Goal: Task Accomplishment & Management: Use online tool/utility

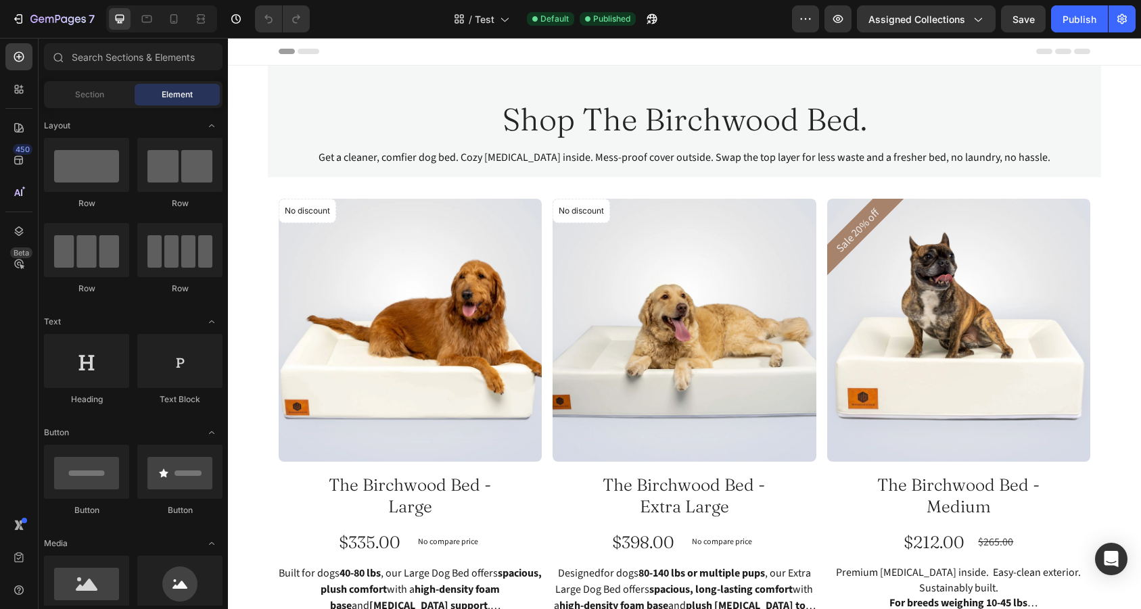
click at [982, 18] on icon "button" at bounding box center [978, 20] width 7 height 4
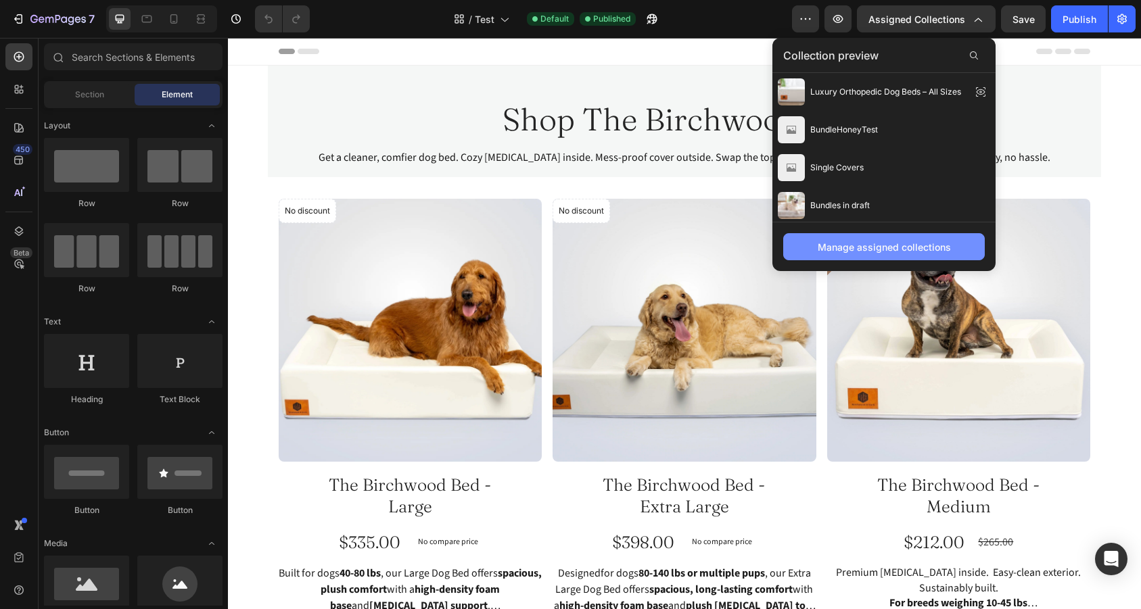
click at [880, 250] on div "Manage assigned collections" at bounding box center [884, 247] width 133 height 14
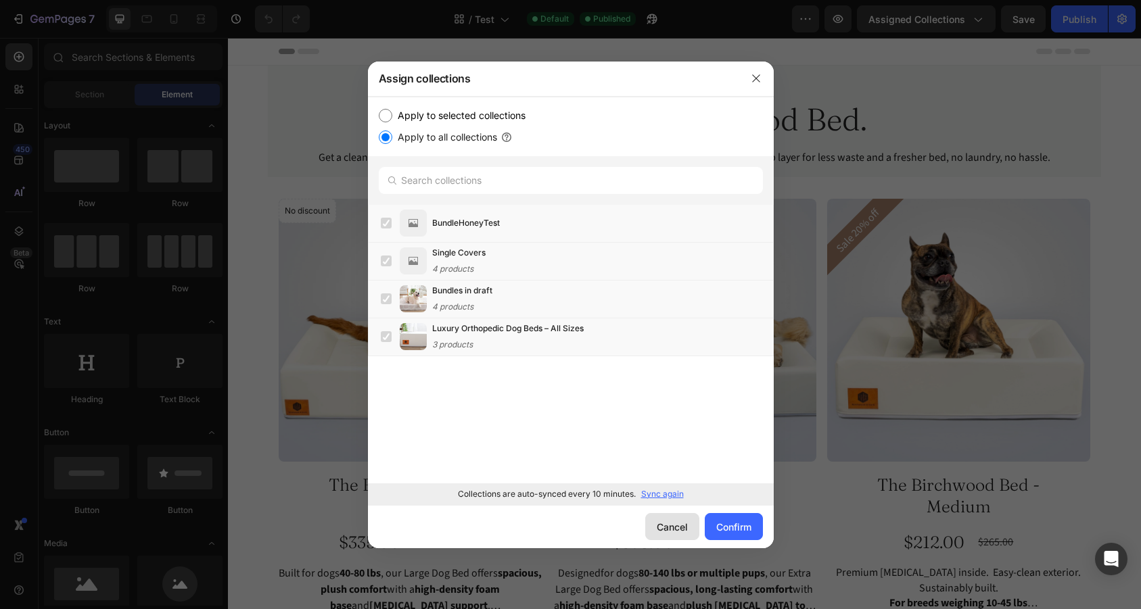
click at [671, 531] on div "Cancel" at bounding box center [672, 527] width 31 height 14
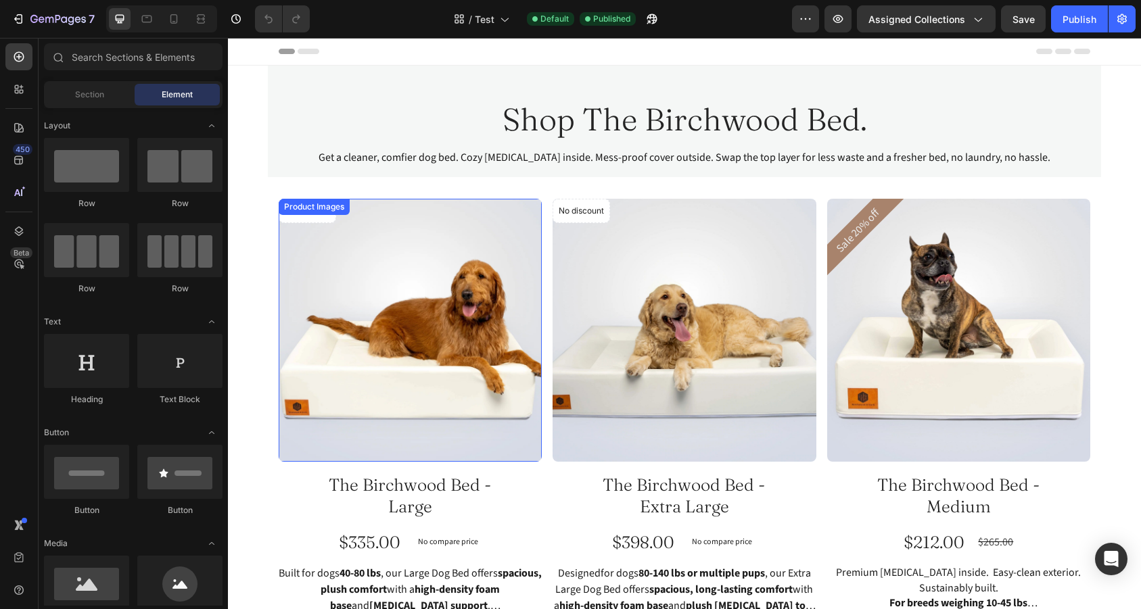
click at [550, 278] on div "No discount Not be displayed when published Product Badge Product Images The Bi…" at bounding box center [685, 481] width 812 height 564
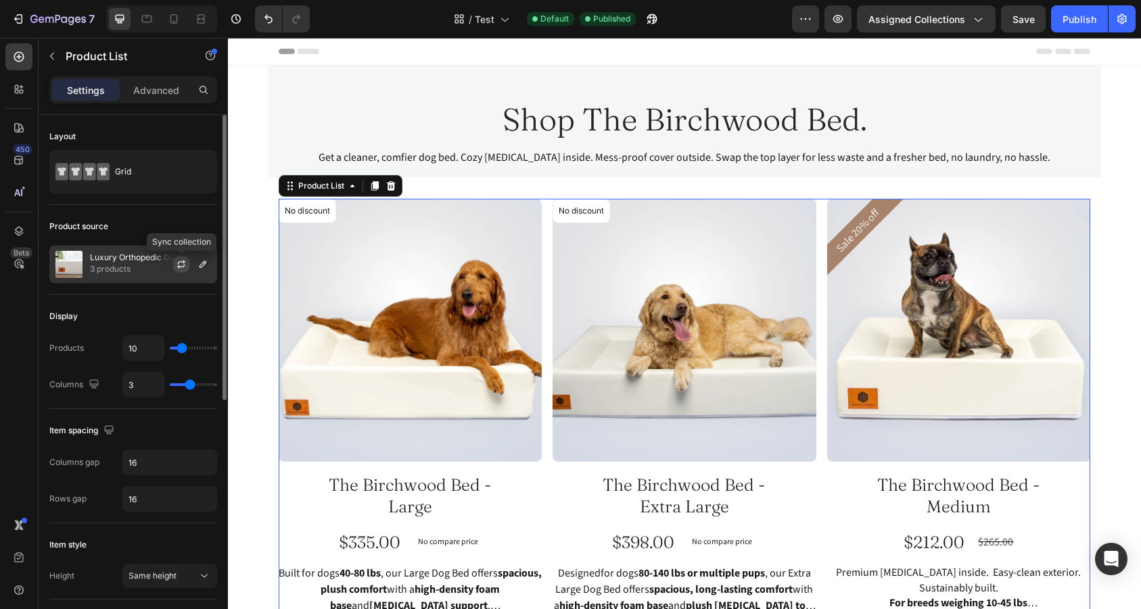
click at [185, 265] on icon "button" at bounding box center [181, 264] width 11 height 11
click at [205, 268] on icon "button" at bounding box center [202, 264] width 11 height 11
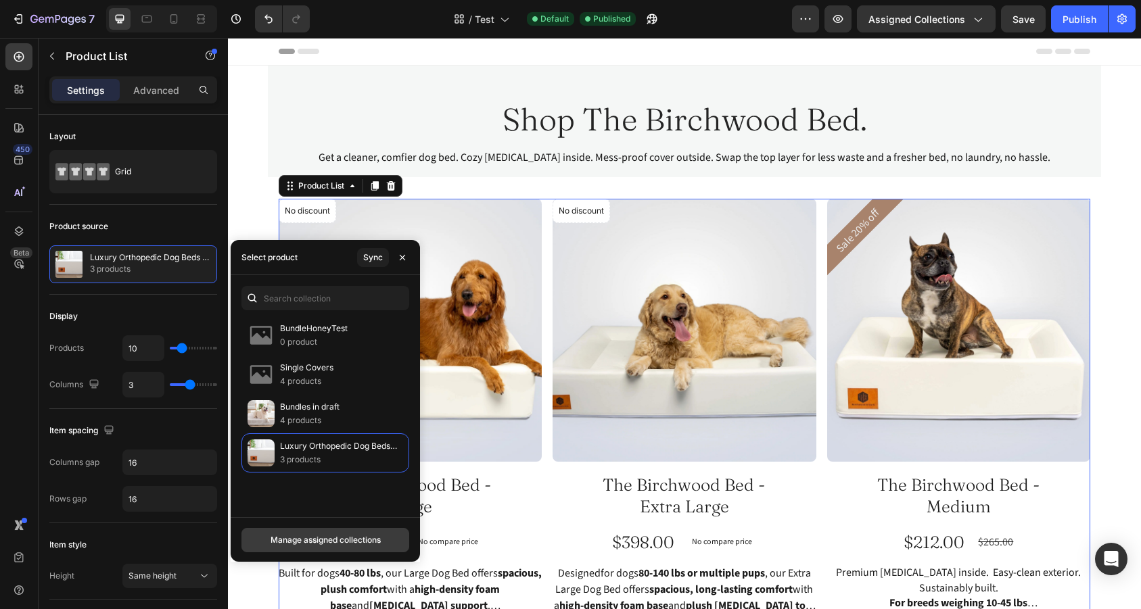
click at [351, 541] on div "Manage assigned collections" at bounding box center [326, 540] width 110 height 12
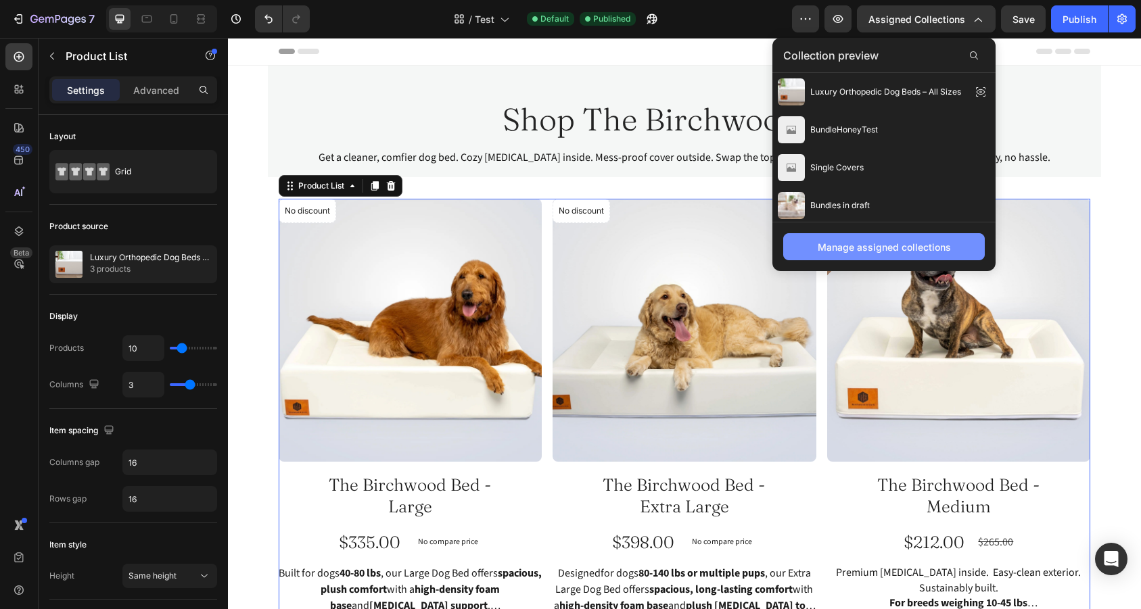
click at [893, 253] on div "Manage assigned collections" at bounding box center [884, 247] width 133 height 14
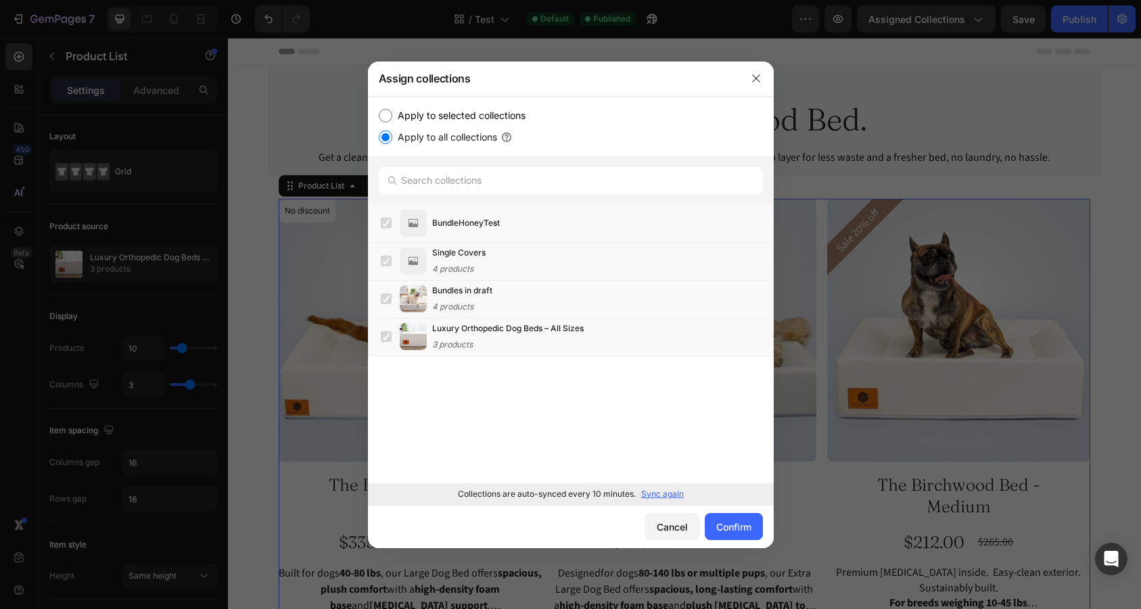
click at [442, 118] on label "Apply to selected collections" at bounding box center [458, 116] width 133 height 16
click at [392, 118] on input "Apply to selected collections" at bounding box center [386, 116] width 14 height 14
radio input "true"
click at [388, 225] on label at bounding box center [386, 223] width 11 height 11
click at [389, 256] on label at bounding box center [386, 261] width 11 height 11
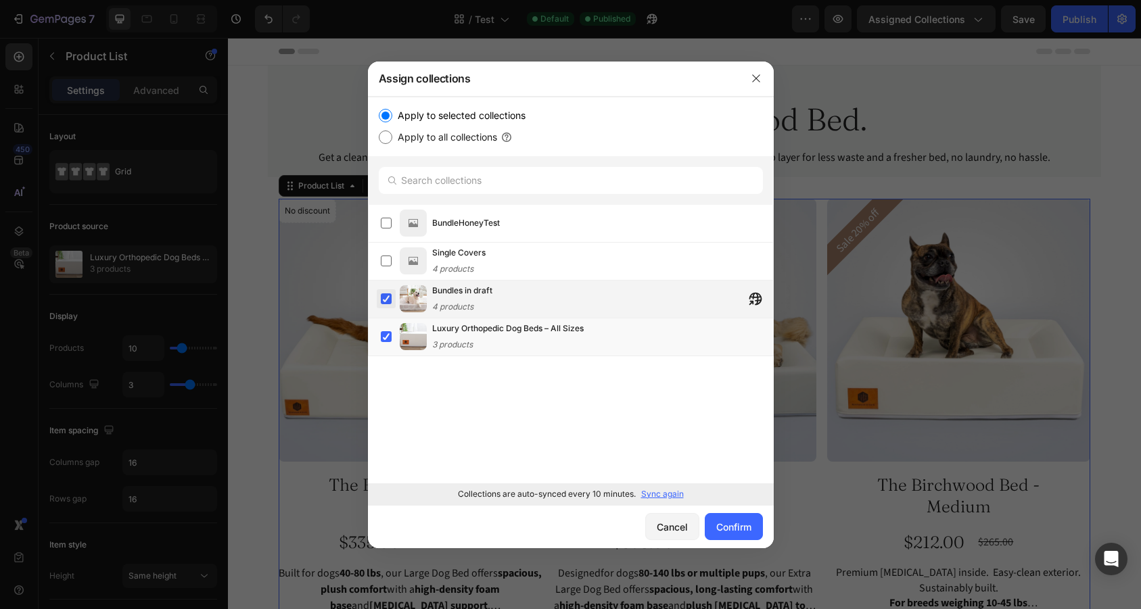
click at [390, 299] on label at bounding box center [386, 299] width 11 height 11
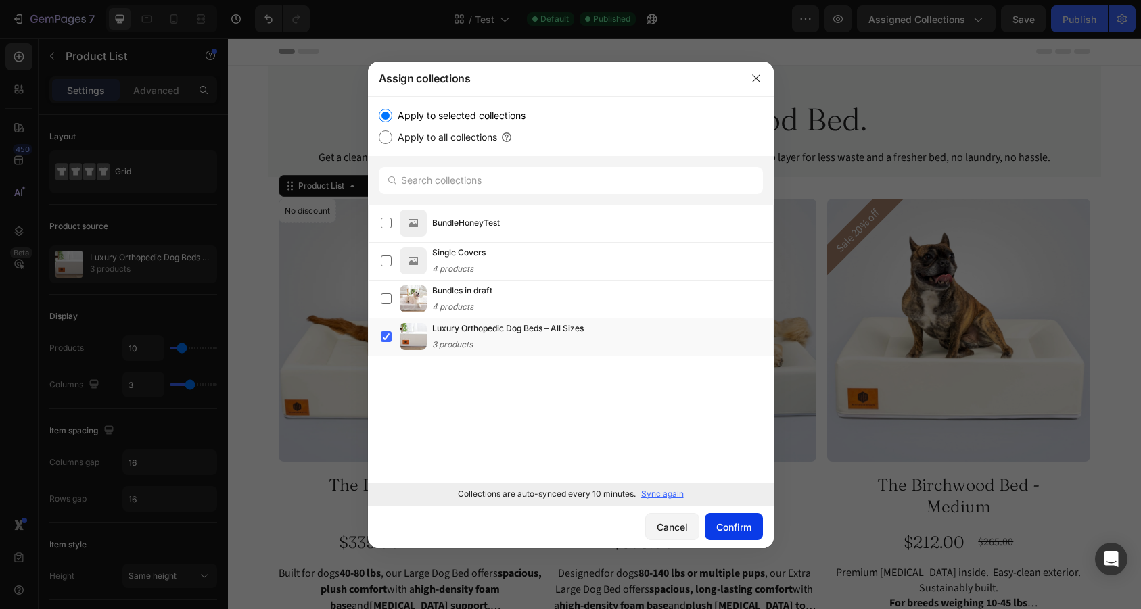
click at [743, 527] on div "Confirm" at bounding box center [733, 527] width 35 height 14
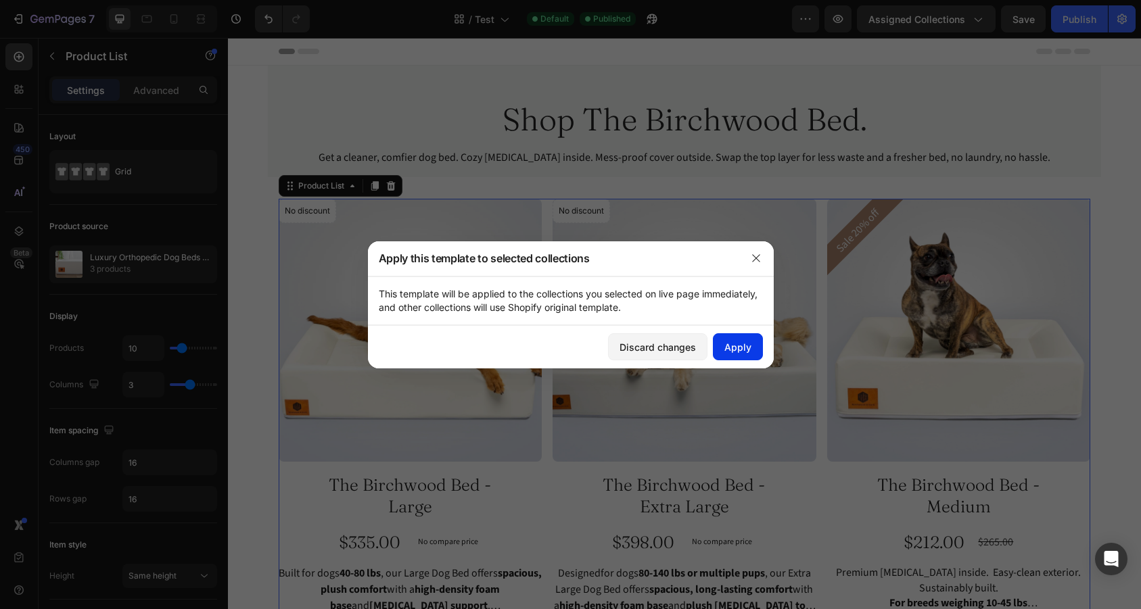
click at [740, 339] on button "Apply" at bounding box center [738, 346] width 50 height 27
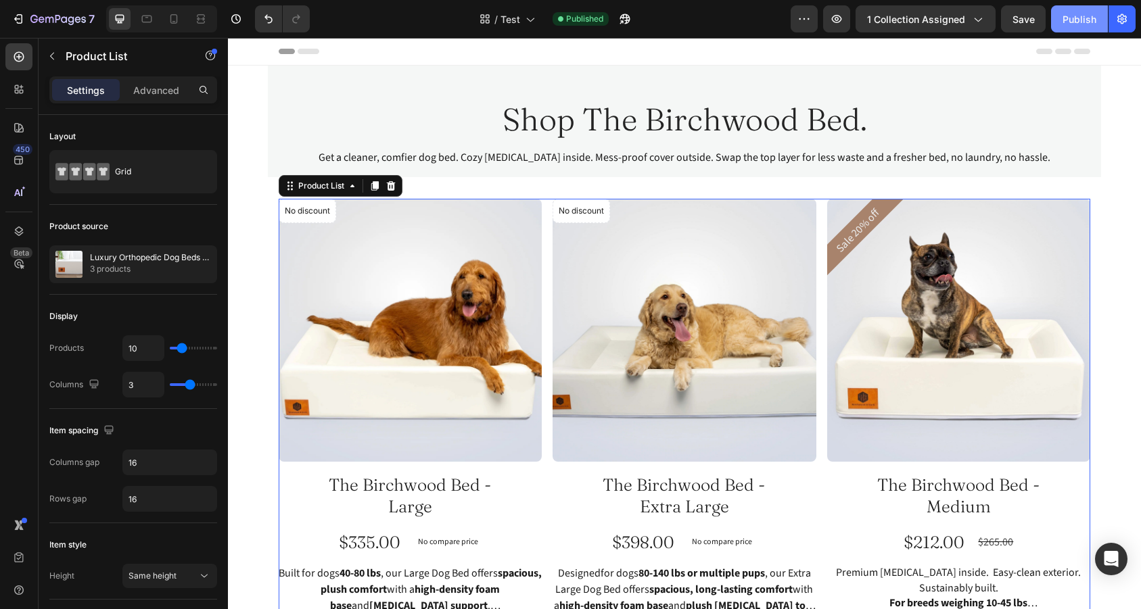
click at [1077, 23] on div "Publish" at bounding box center [1079, 19] width 34 height 14
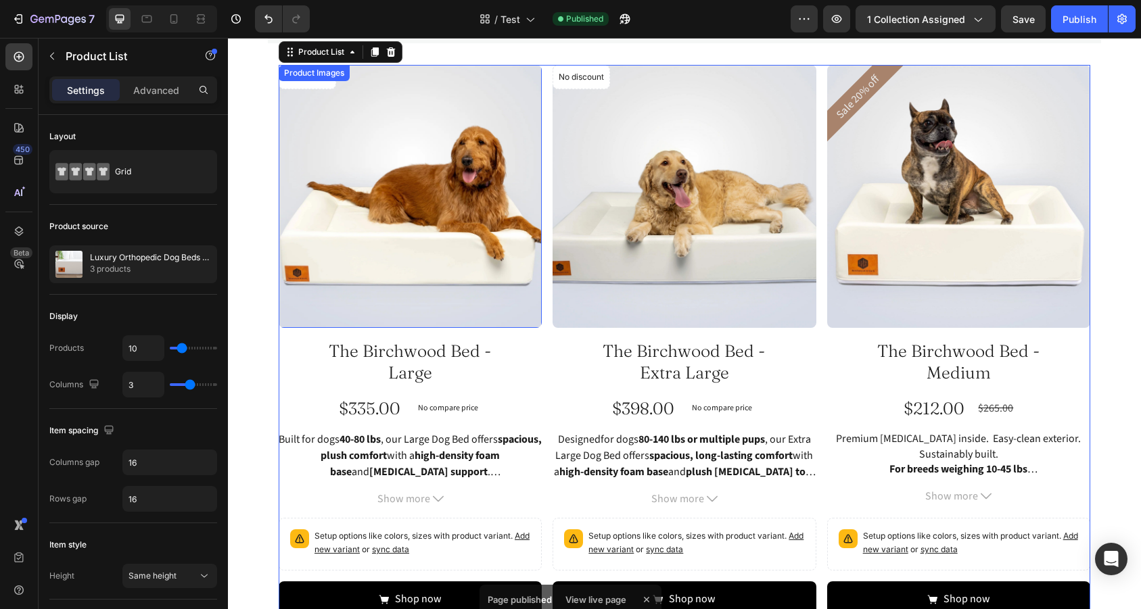
scroll to position [131, 0]
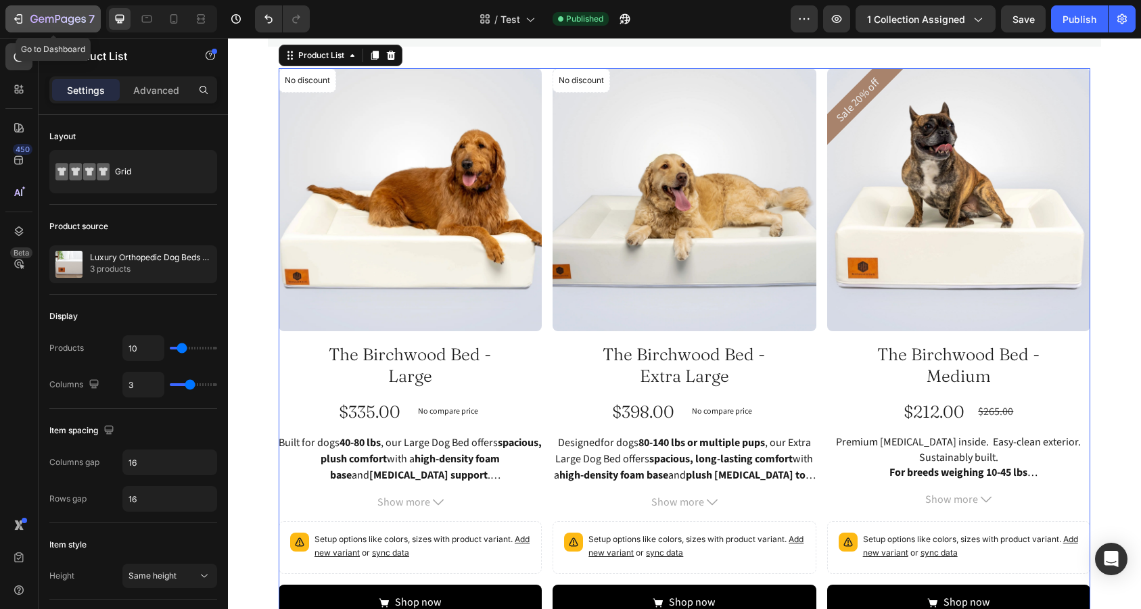
click at [18, 22] on icon "button" at bounding box center [18, 19] width 14 height 14
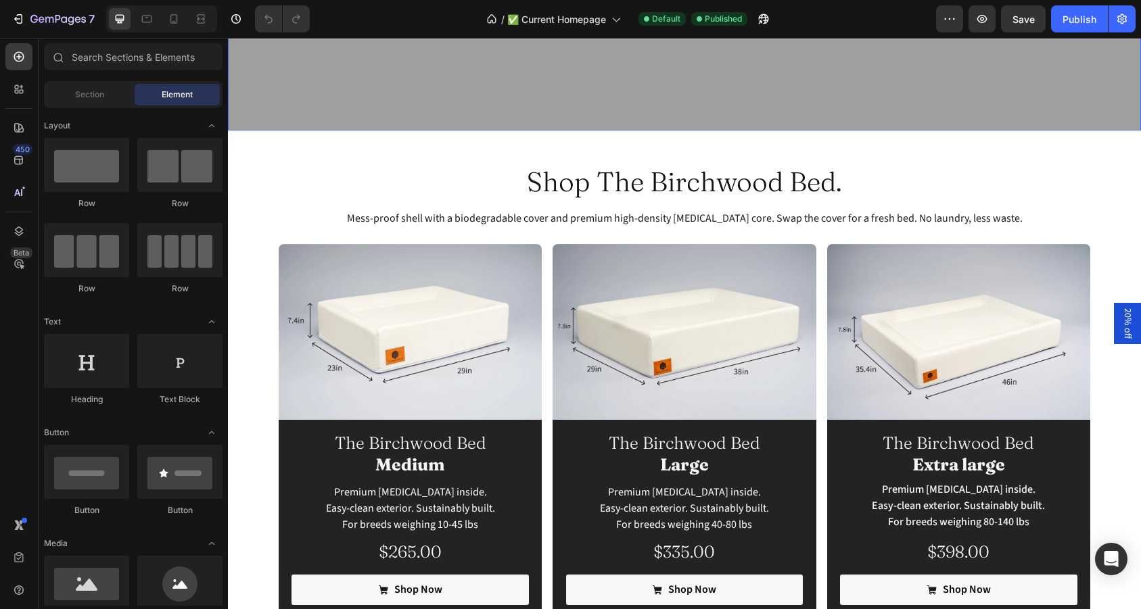
scroll to position [321, 0]
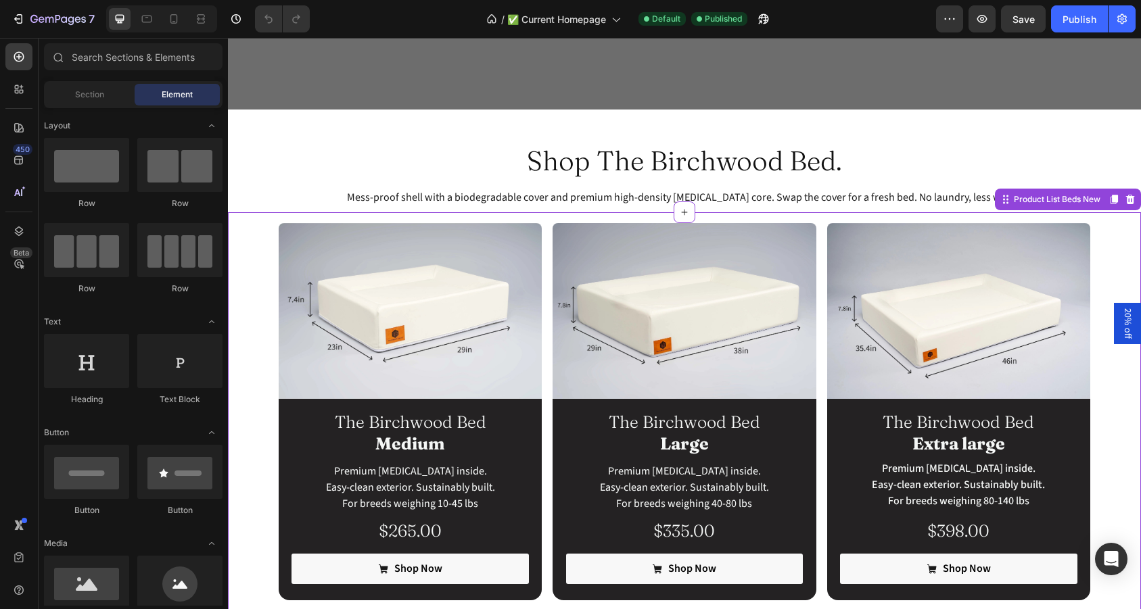
click at [543, 409] on div "Image The Birchwood Bed Medium Heading Premium memory foam inside. Easy-clean e…" at bounding box center [685, 411] width 812 height 377
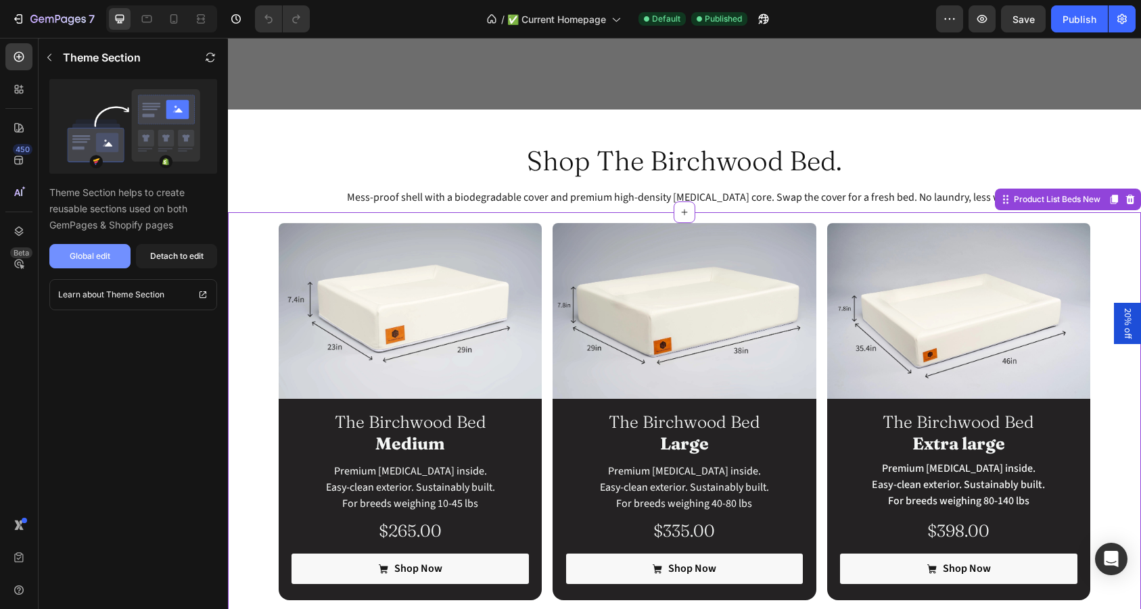
click at [111, 258] on button "Global edit" at bounding box center [89, 256] width 81 height 24
click at [16, 15] on icon "button" at bounding box center [18, 19] width 14 height 14
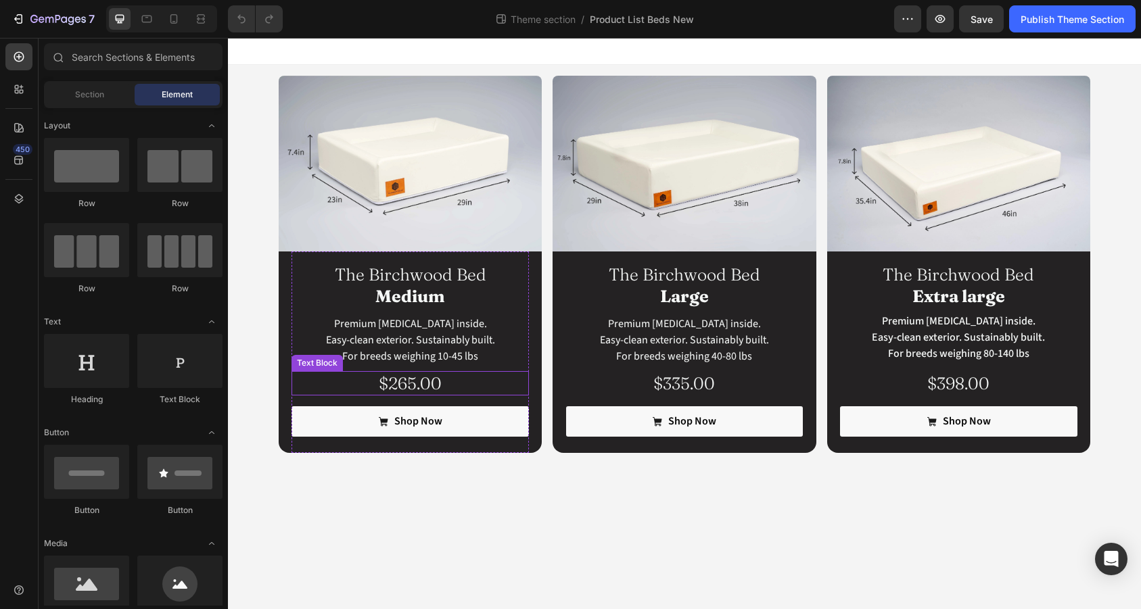
click at [433, 386] on p "$265.00" at bounding box center [410, 384] width 234 height 22
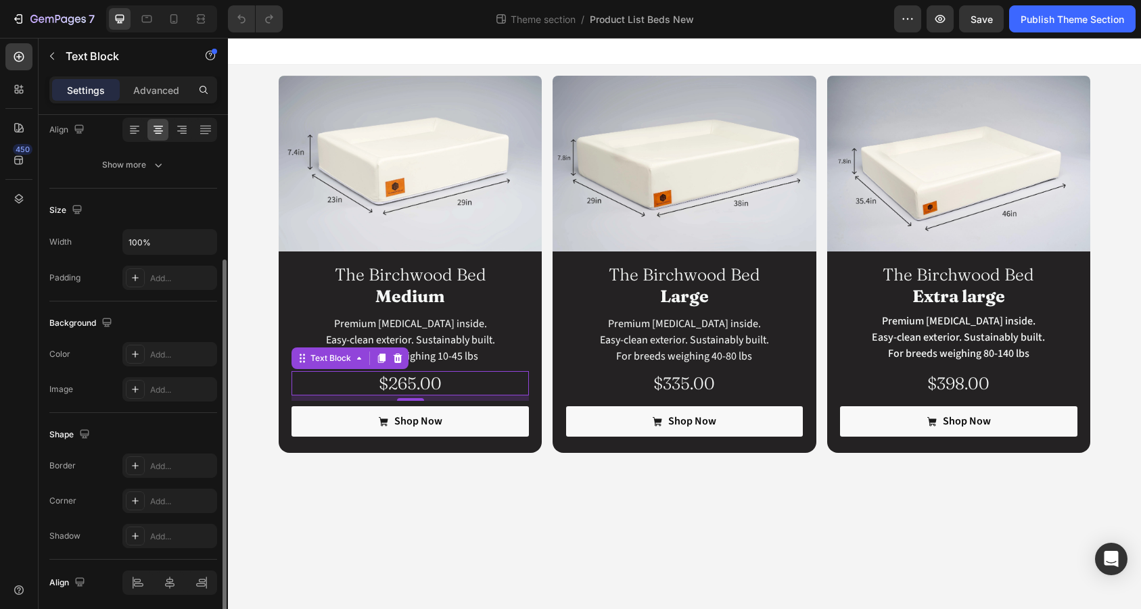
scroll to position [222, 0]
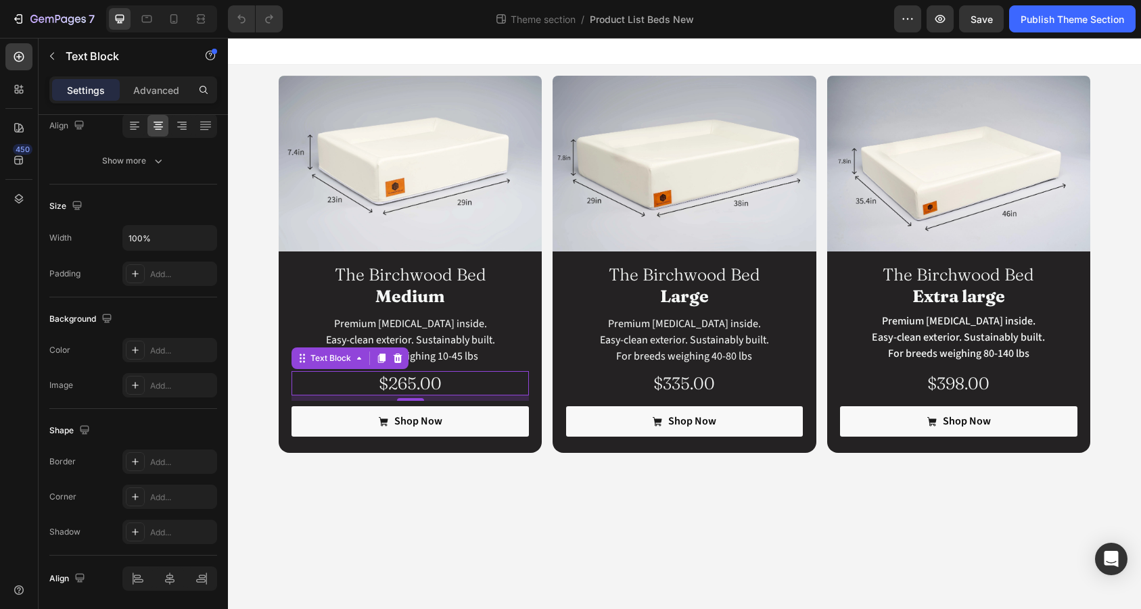
click at [447, 379] on p "$265.00" at bounding box center [410, 384] width 234 height 22
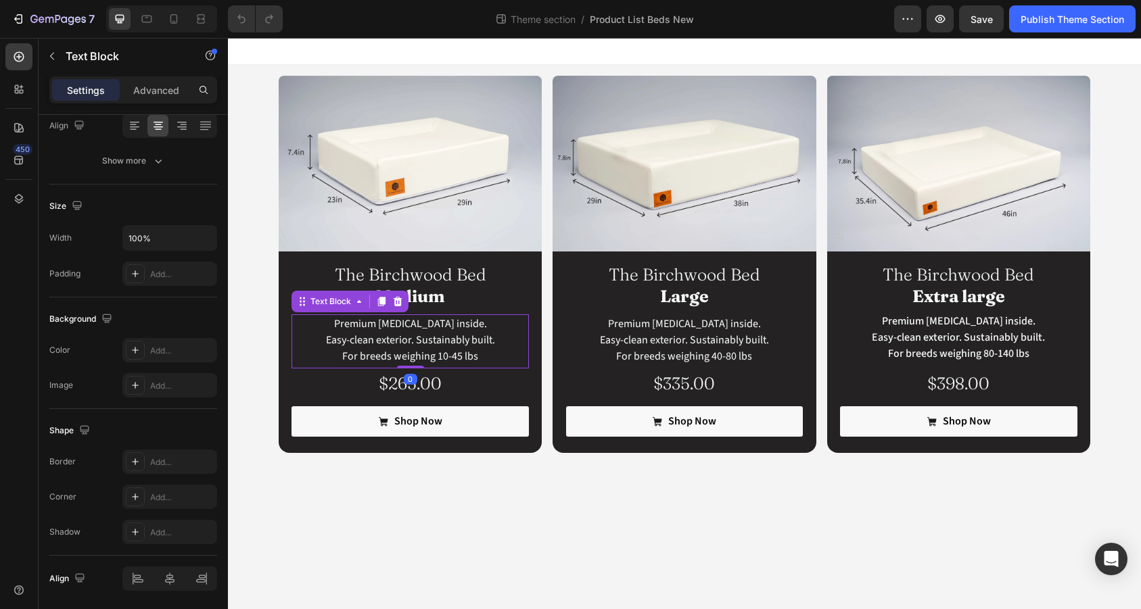
click at [308, 358] on p "Easy-clean exterior. Sustainably built. For breeds weighing 10-45 lbs" at bounding box center [410, 348] width 234 height 32
click at [47, 56] on icon "button" at bounding box center [52, 56] width 11 height 11
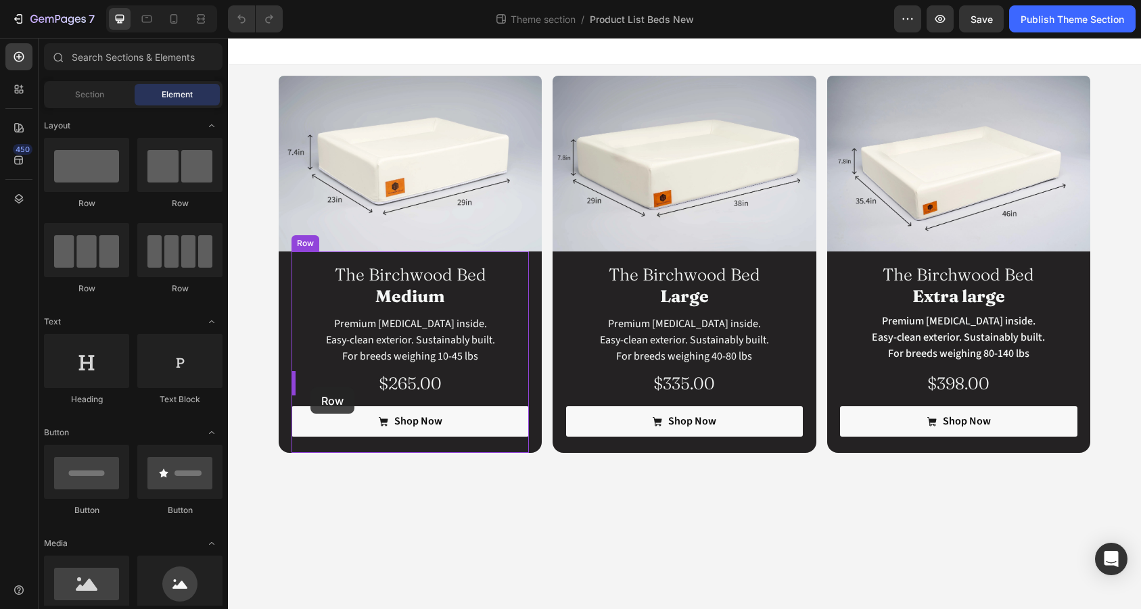
drag, startPoint x: 415, startPoint y: 218, endPoint x: 310, endPoint y: 388, distance: 199.5
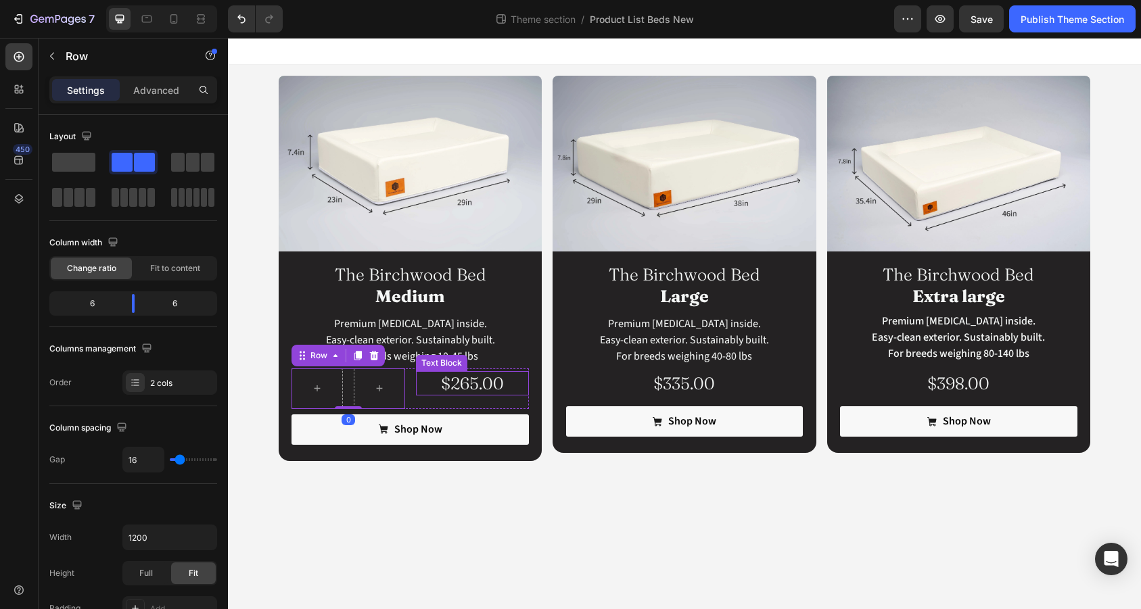
click at [477, 383] on p "$265.00" at bounding box center [472, 384] width 110 height 22
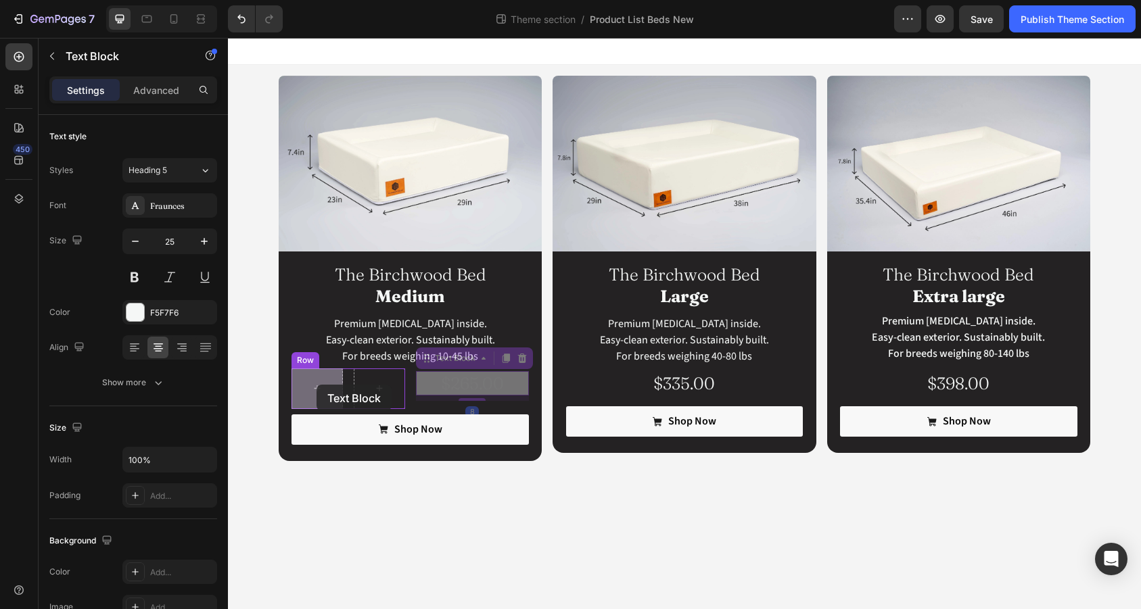
drag, startPoint x: 439, startPoint y: 362, endPoint x: 316, endPoint y: 385, distance: 124.4
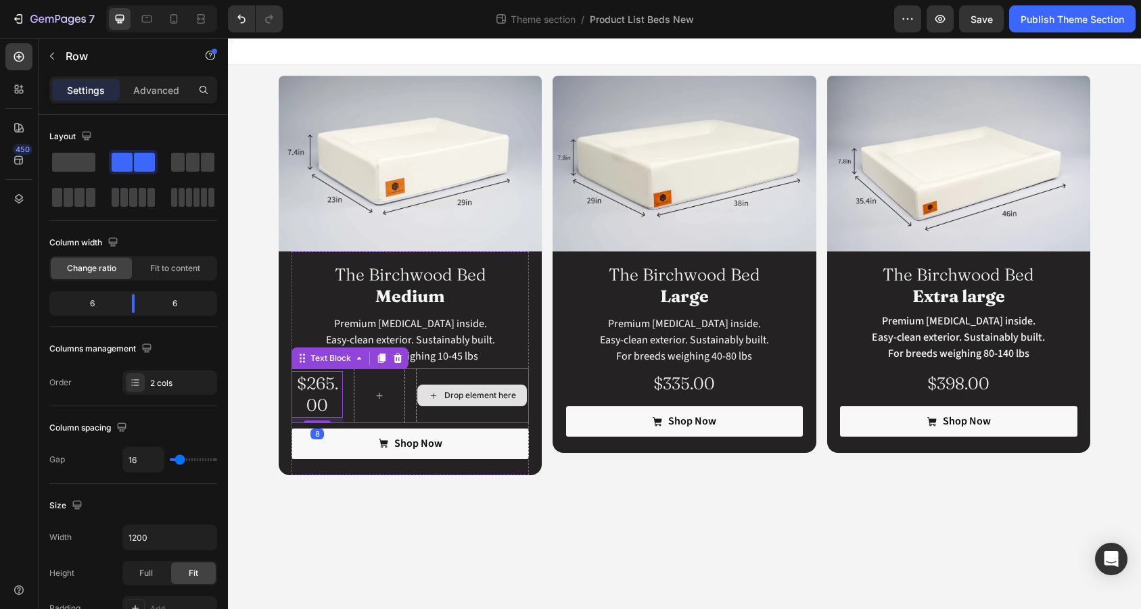
click at [444, 377] on div "Drop element here" at bounding box center [472, 396] width 113 height 55
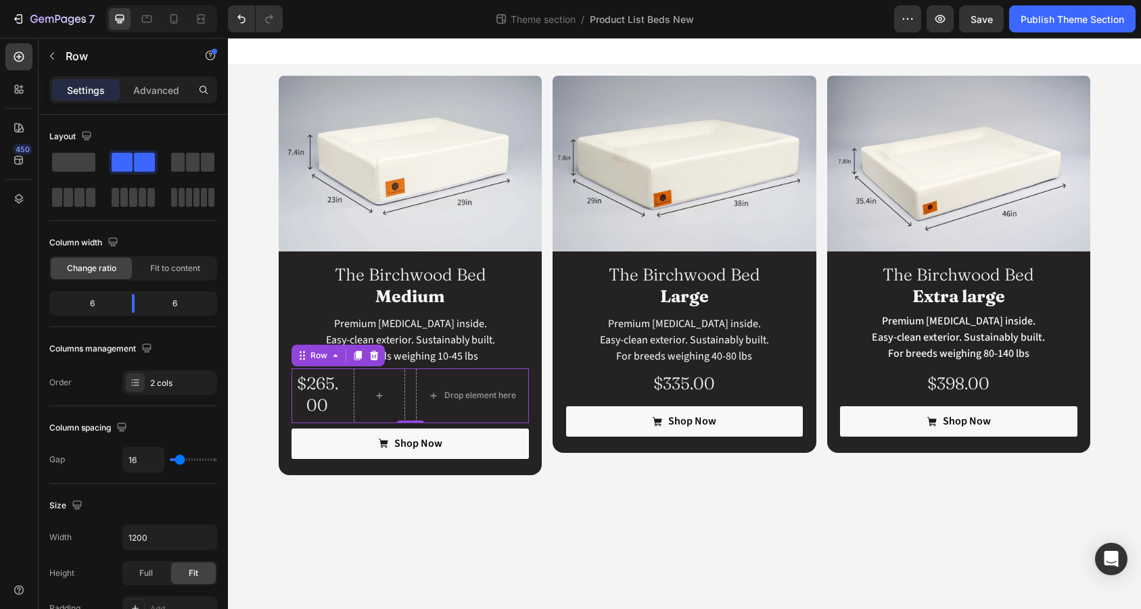
click at [412, 390] on div "$265.00 Text Block Row Drop element here Row 0" at bounding box center [409, 396] width 237 height 55
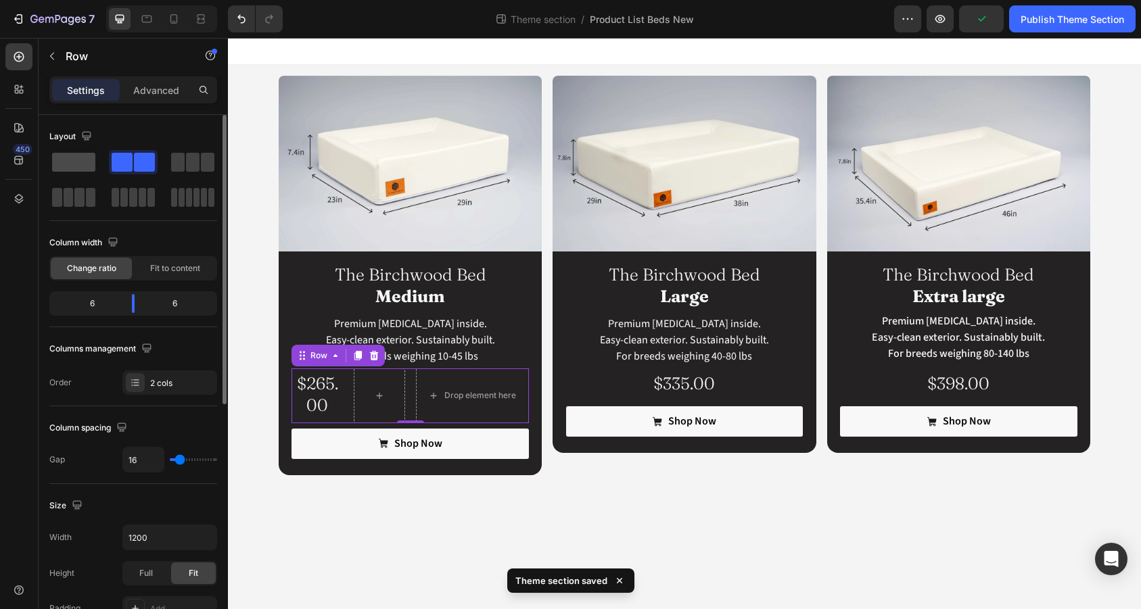
click at [76, 165] on span at bounding box center [73, 162] width 43 height 19
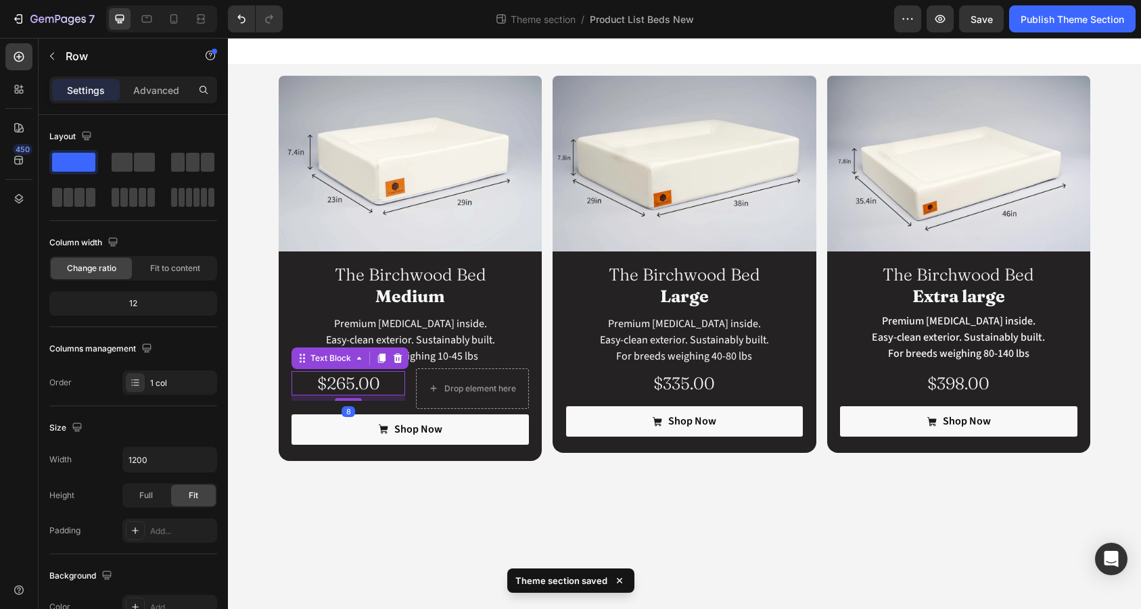
click at [341, 385] on p "$265.00" at bounding box center [348, 384] width 110 height 22
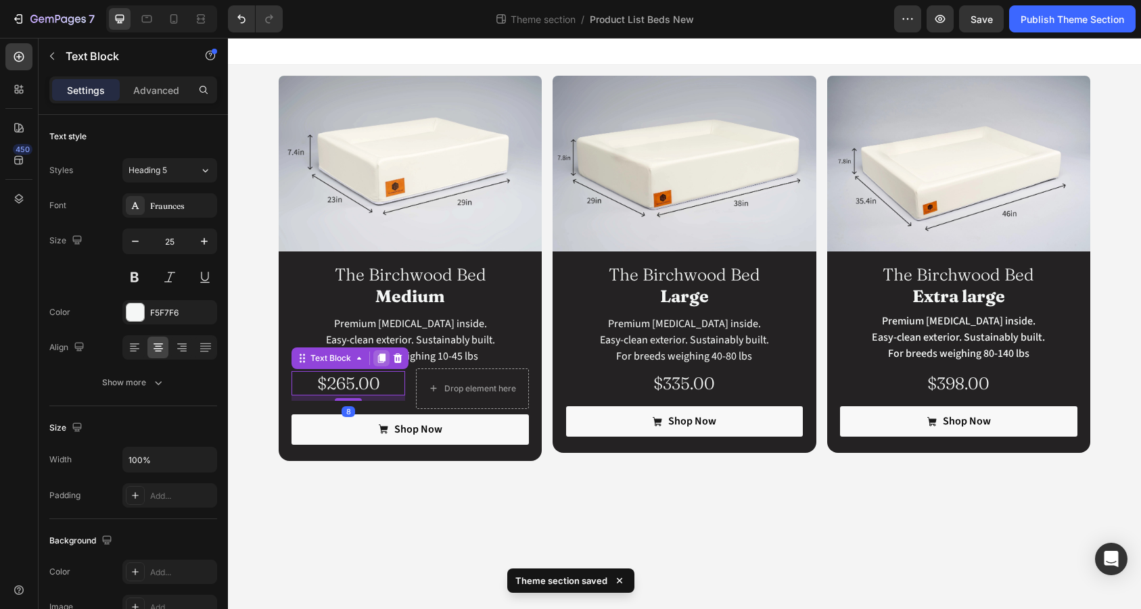
click at [382, 360] on icon at bounding box center [381, 358] width 7 height 9
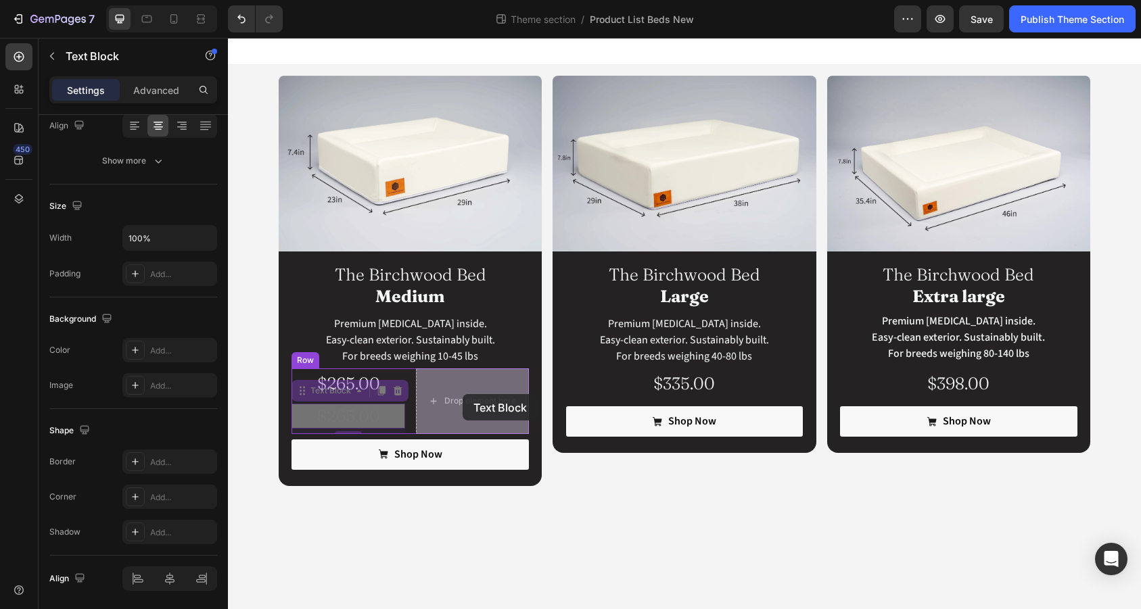
drag, startPoint x: 306, startPoint y: 395, endPoint x: 462, endPoint y: 394, distance: 156.2
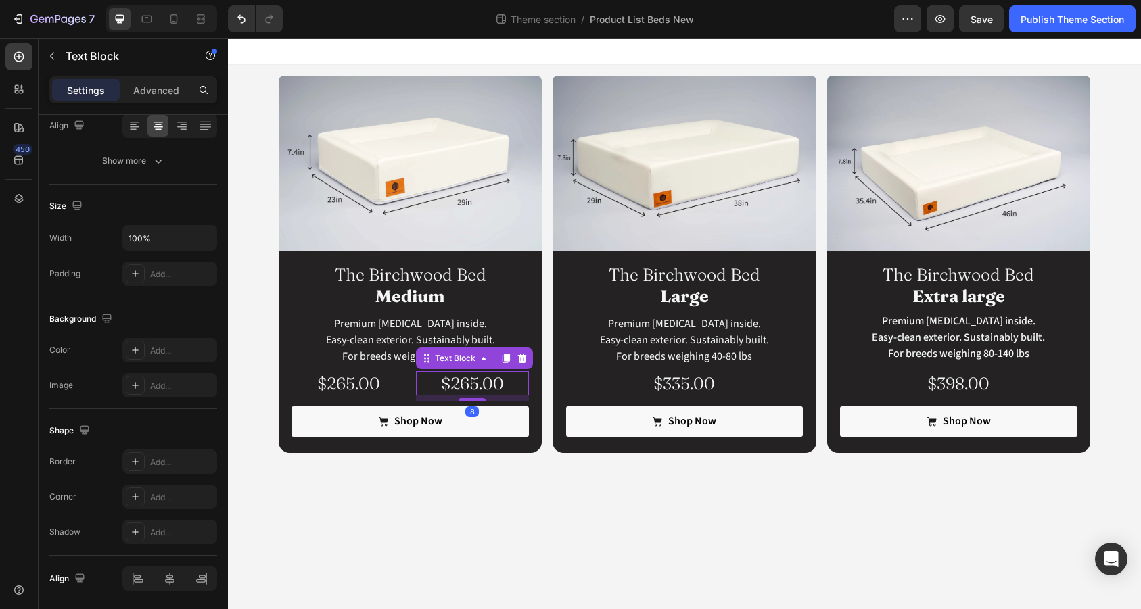
click at [448, 385] on p "$265.00" at bounding box center [472, 384] width 110 height 22
click at [489, 385] on p "$265.00" at bounding box center [472, 384] width 110 height 22
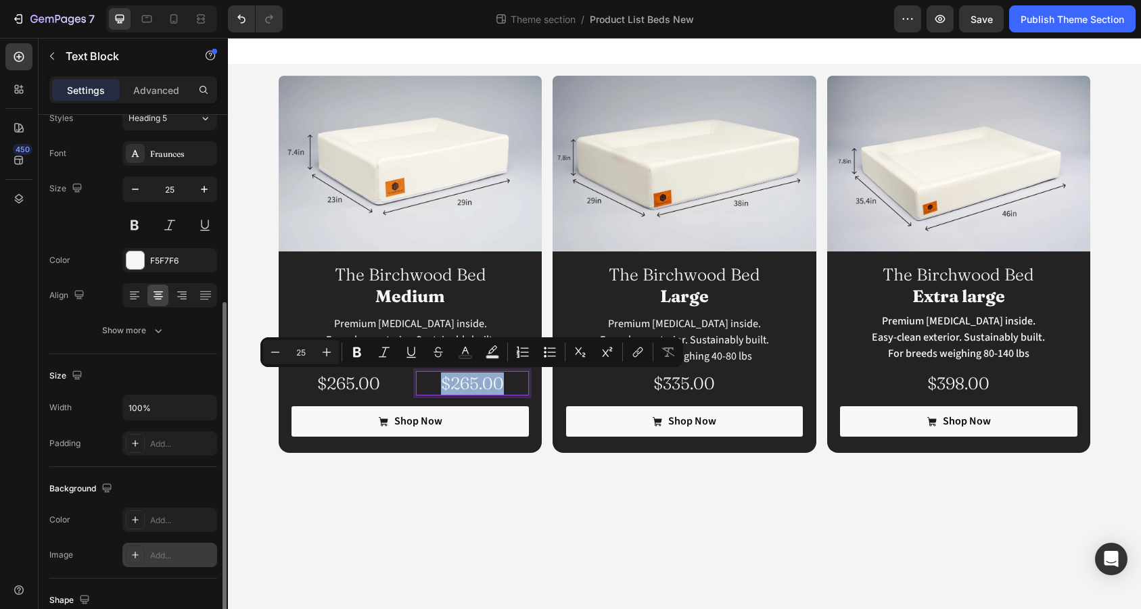
scroll to position [0, 0]
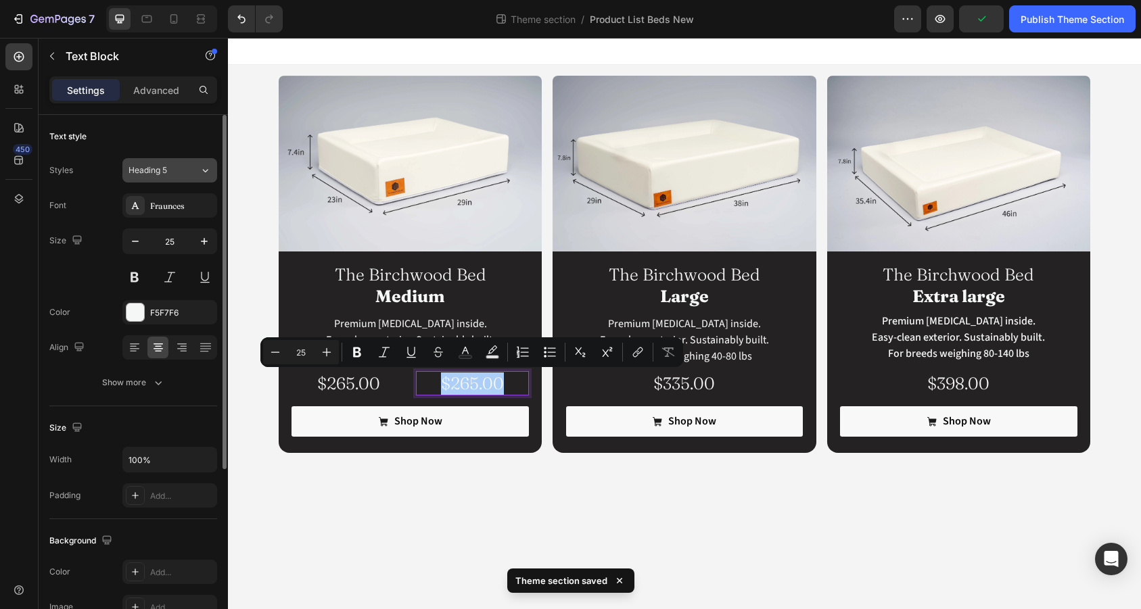
click at [187, 174] on div "Heading 5" at bounding box center [163, 170] width 71 height 12
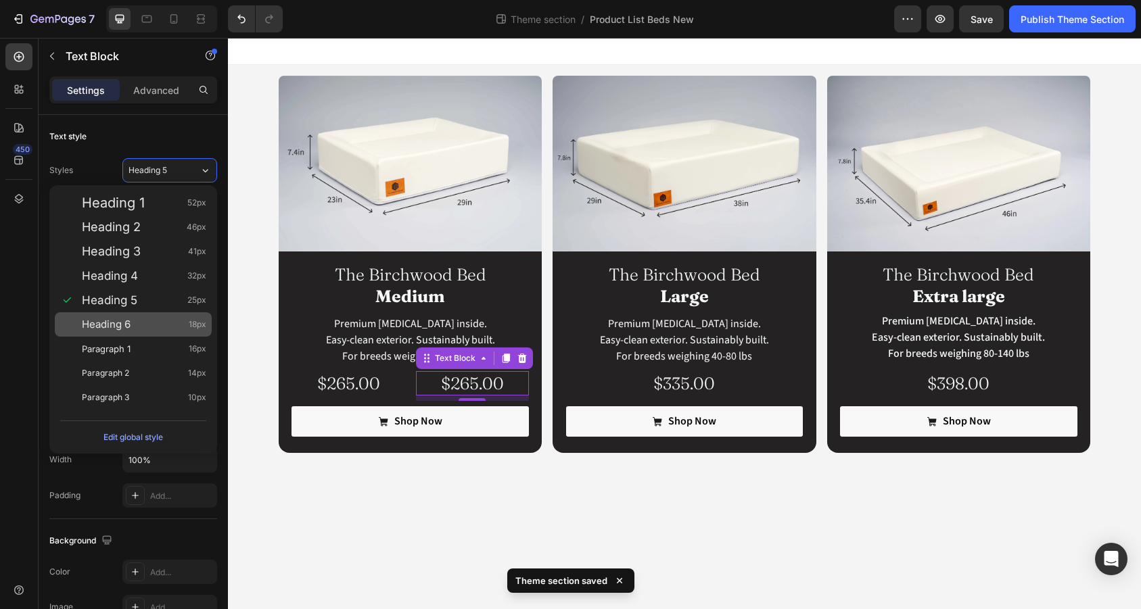
click at [166, 330] on div "Heading 6 18px" at bounding box center [144, 325] width 124 height 14
type input "18"
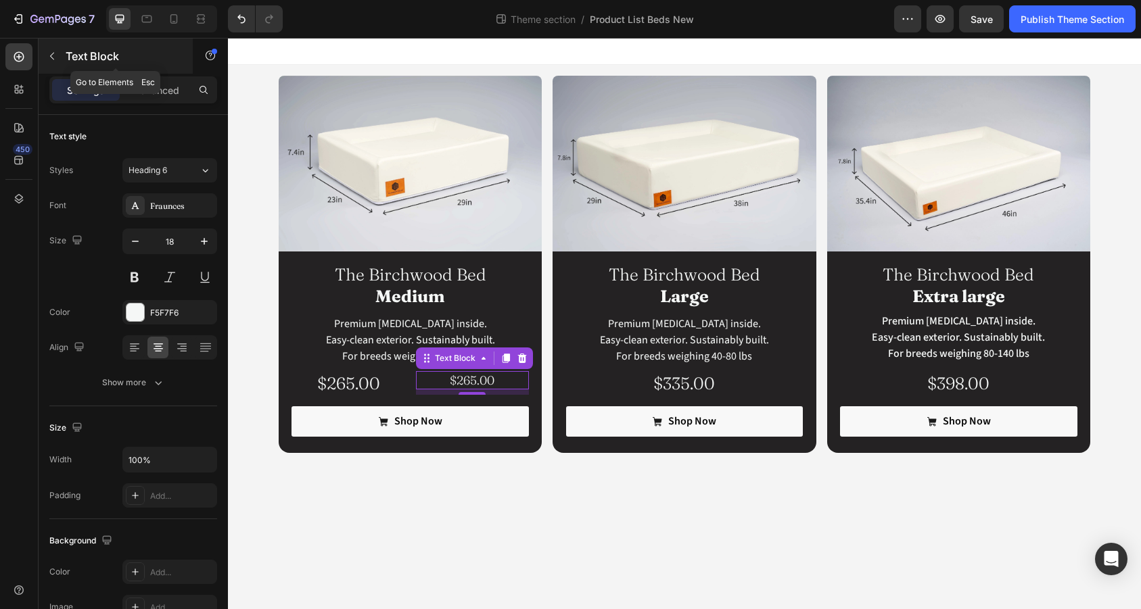
click at [48, 52] on icon "button" at bounding box center [52, 56] width 11 height 11
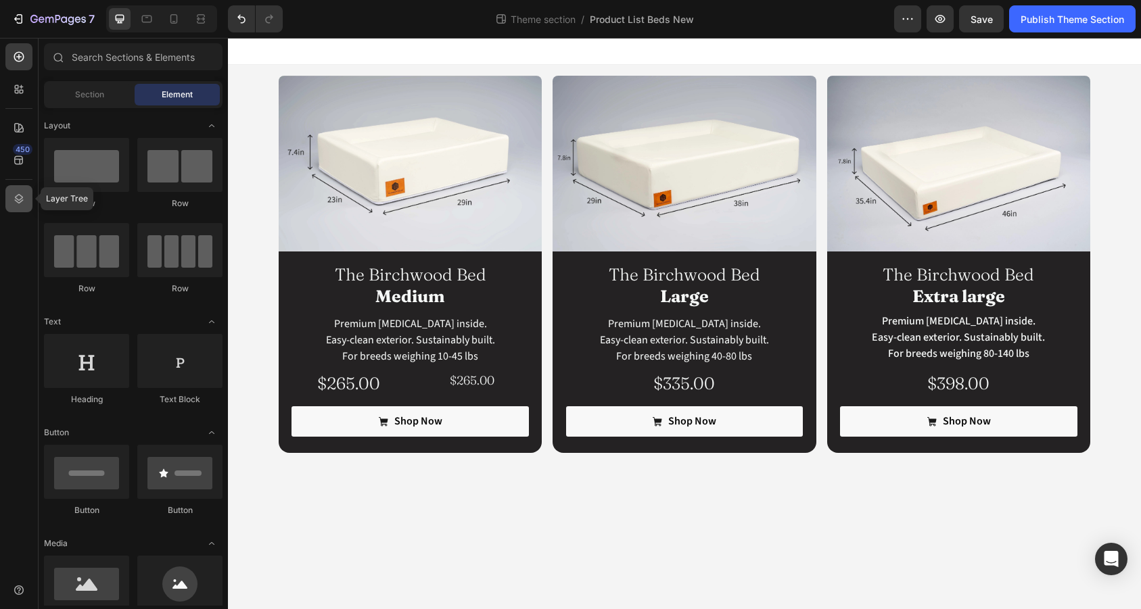
click at [18, 195] on icon at bounding box center [19, 198] width 9 height 9
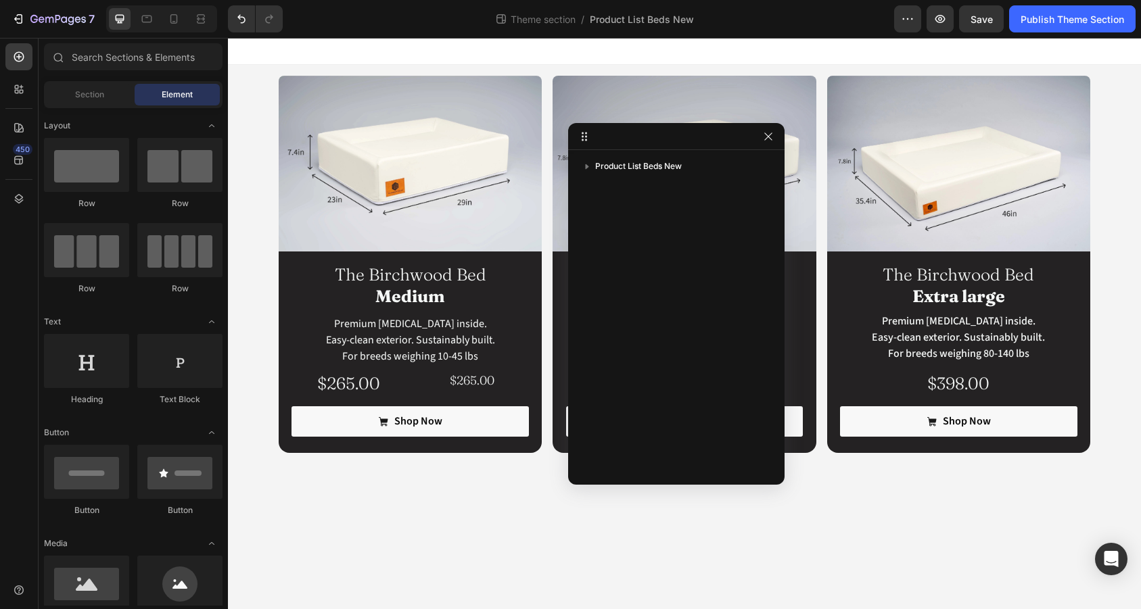
drag, startPoint x: 1098, startPoint y: 94, endPoint x: 718, endPoint y: 130, distance: 381.8
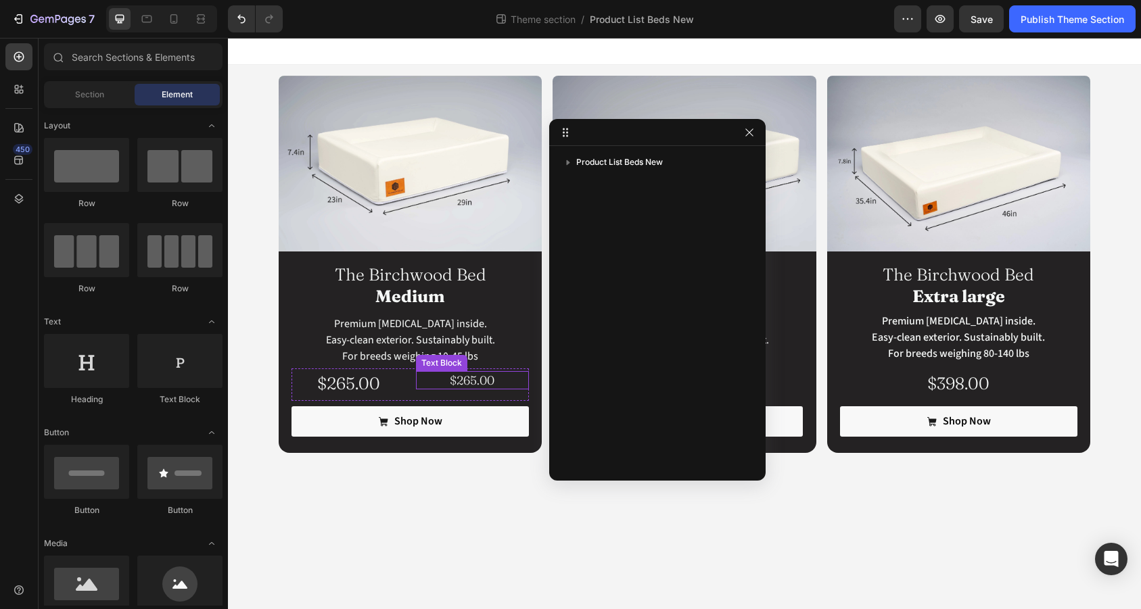
click at [452, 374] on p "$265.00" at bounding box center [472, 381] width 110 height 16
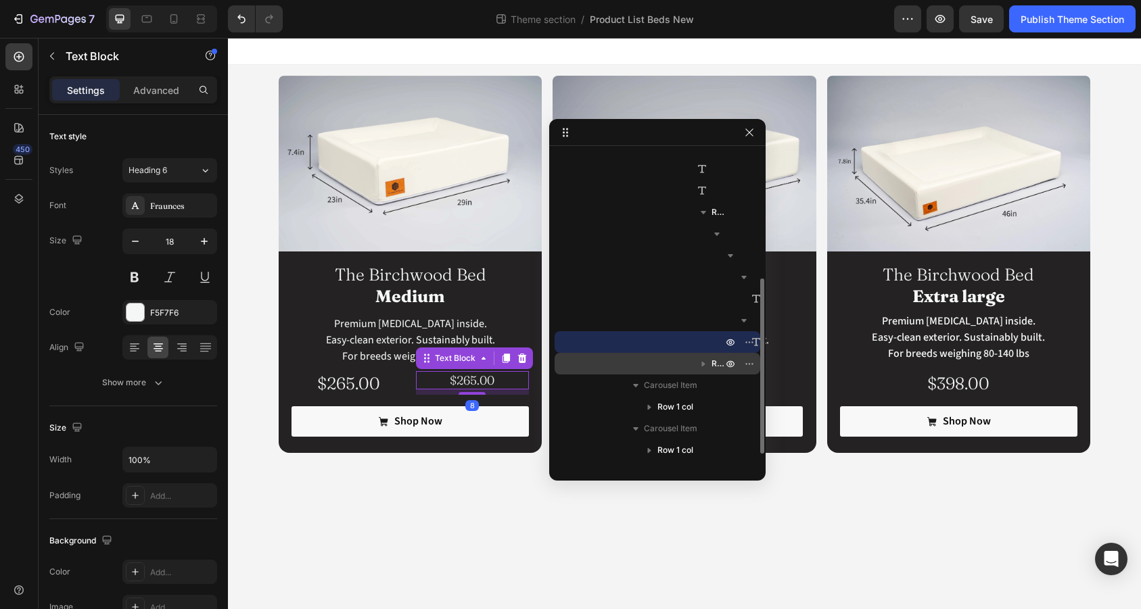
scroll to position [227, 0]
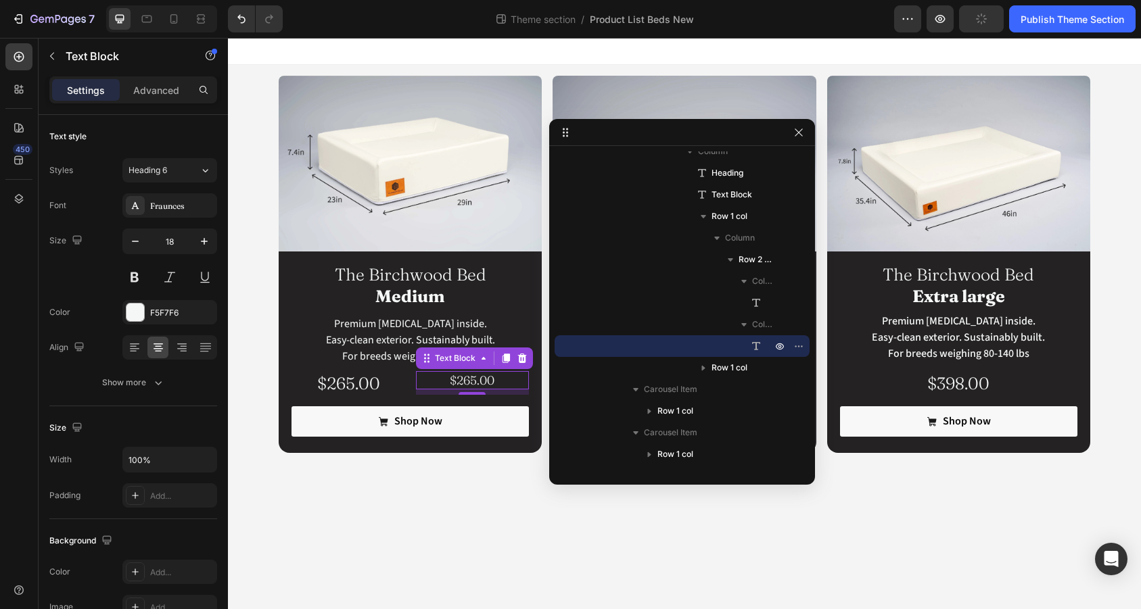
drag, startPoint x: 761, startPoint y: 475, endPoint x: 910, endPoint y: 479, distance: 148.8
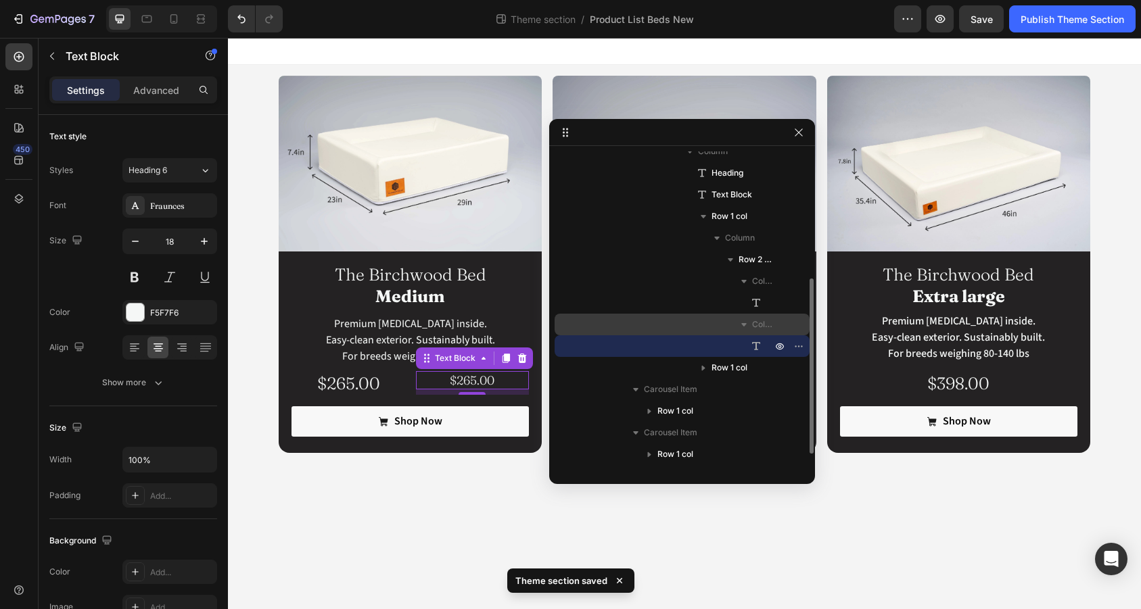
click at [762, 324] on span "Column 2" at bounding box center [763, 325] width 22 height 14
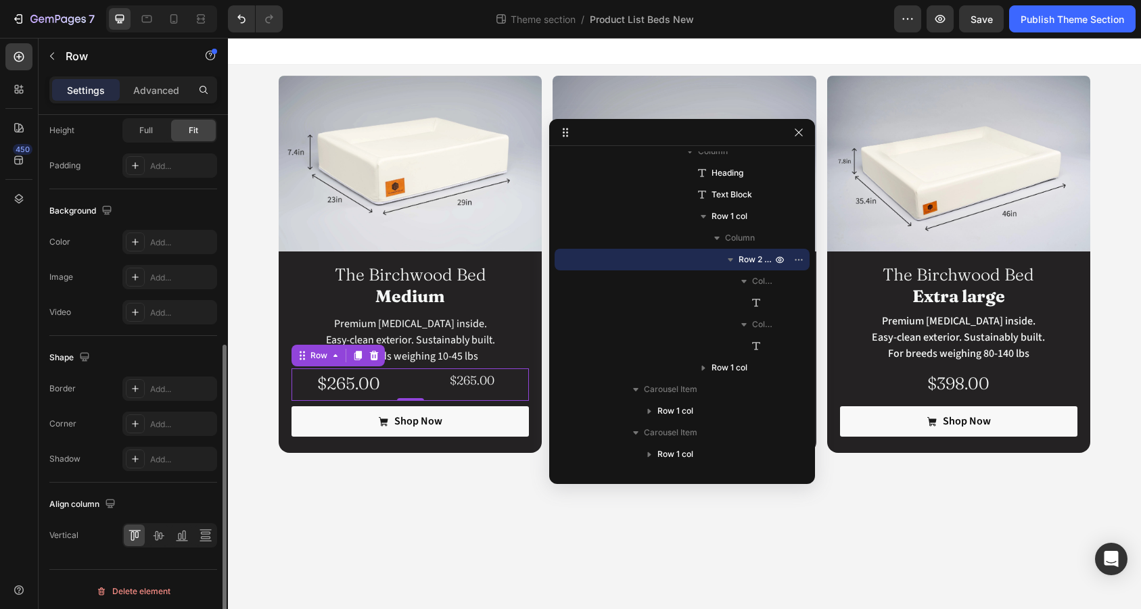
scroll to position [446, 0]
click at [157, 538] on icon at bounding box center [158, 532] width 14 height 14
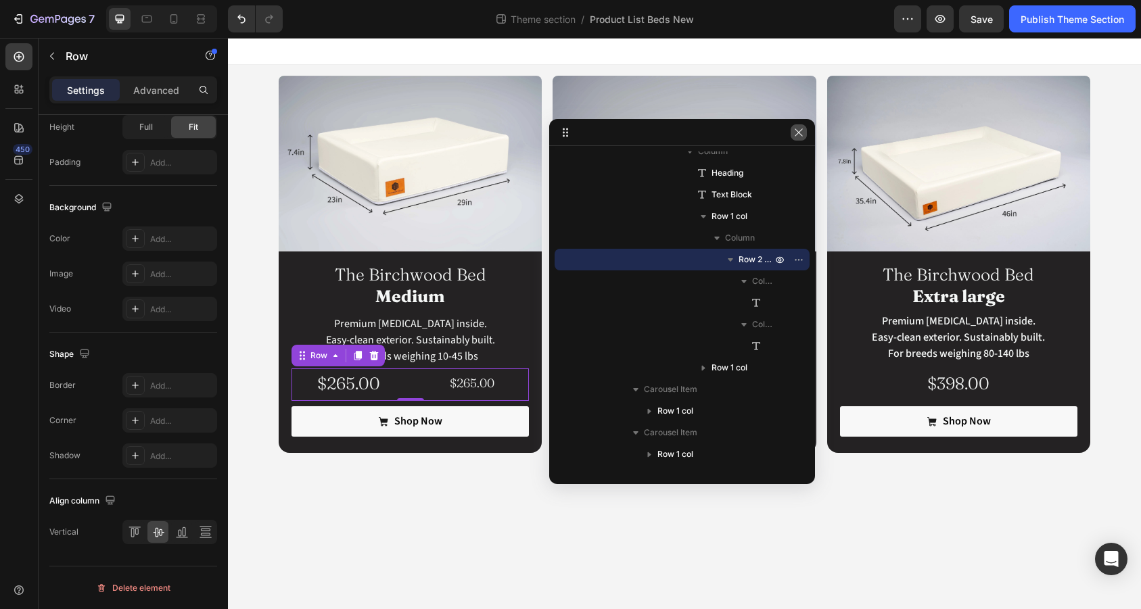
click at [800, 135] on icon "button" at bounding box center [798, 132] width 11 height 11
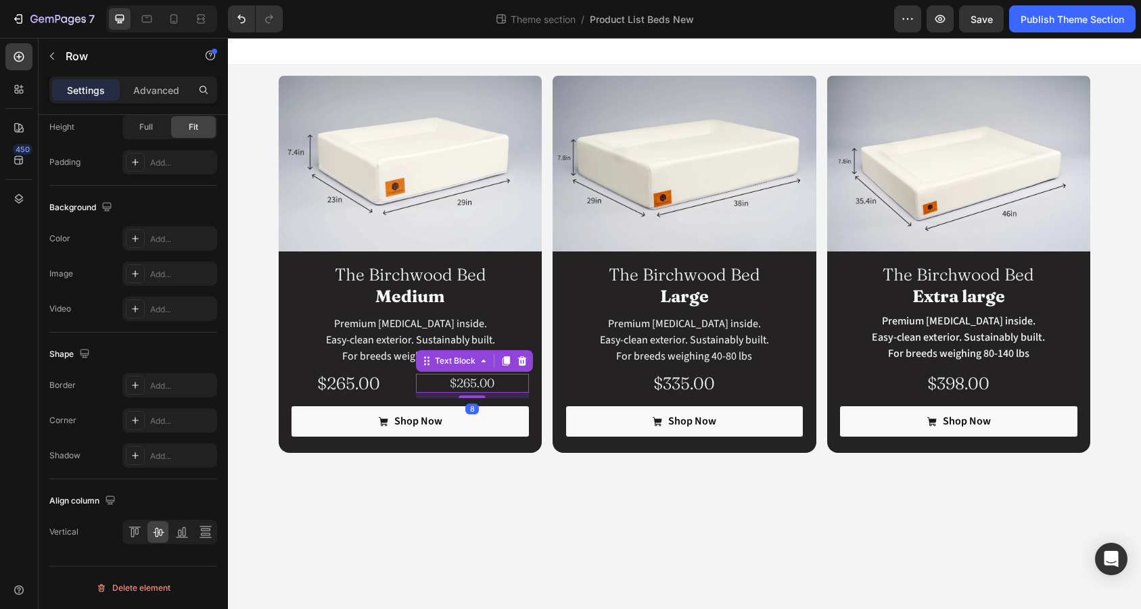
click at [477, 385] on p "$265.00" at bounding box center [472, 383] width 110 height 16
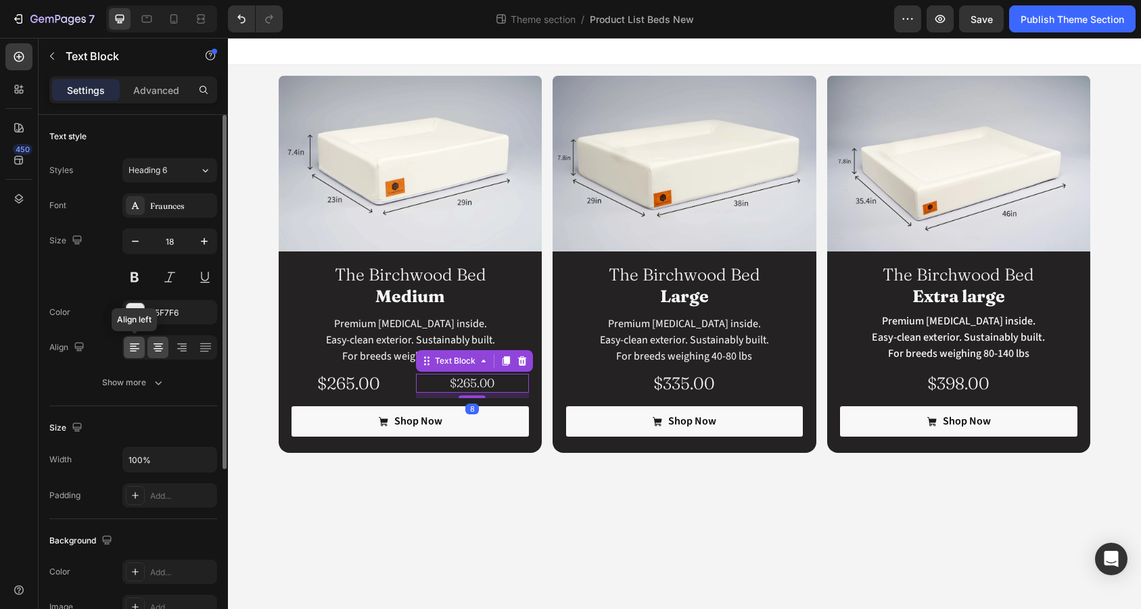
click at [135, 344] on icon at bounding box center [135, 348] width 14 height 14
click at [143, 379] on div "Show more" at bounding box center [133, 383] width 63 height 14
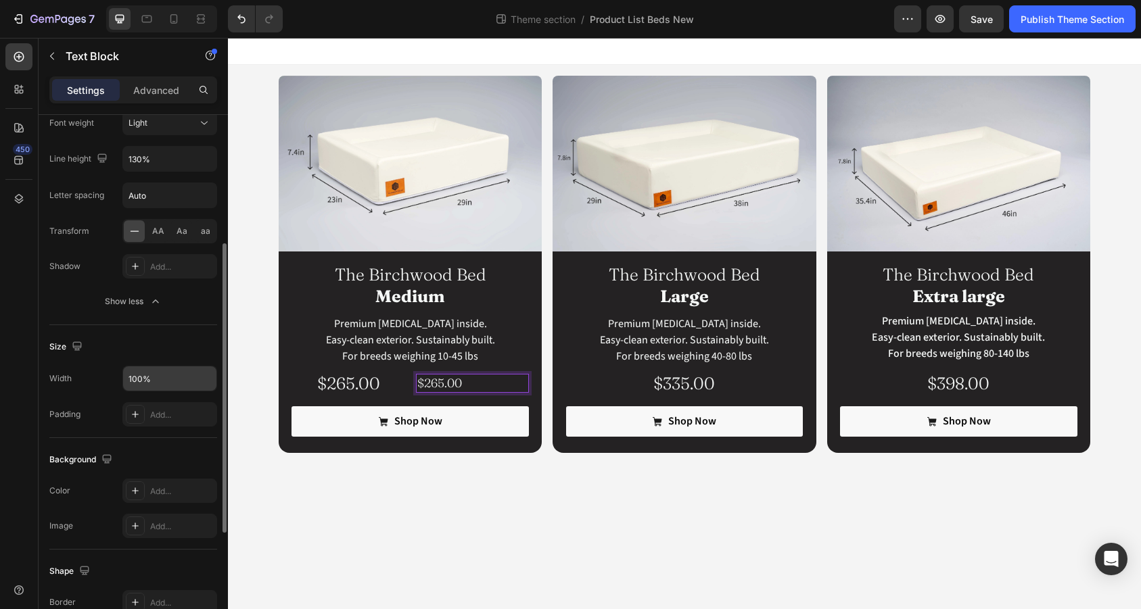
scroll to position [271, 0]
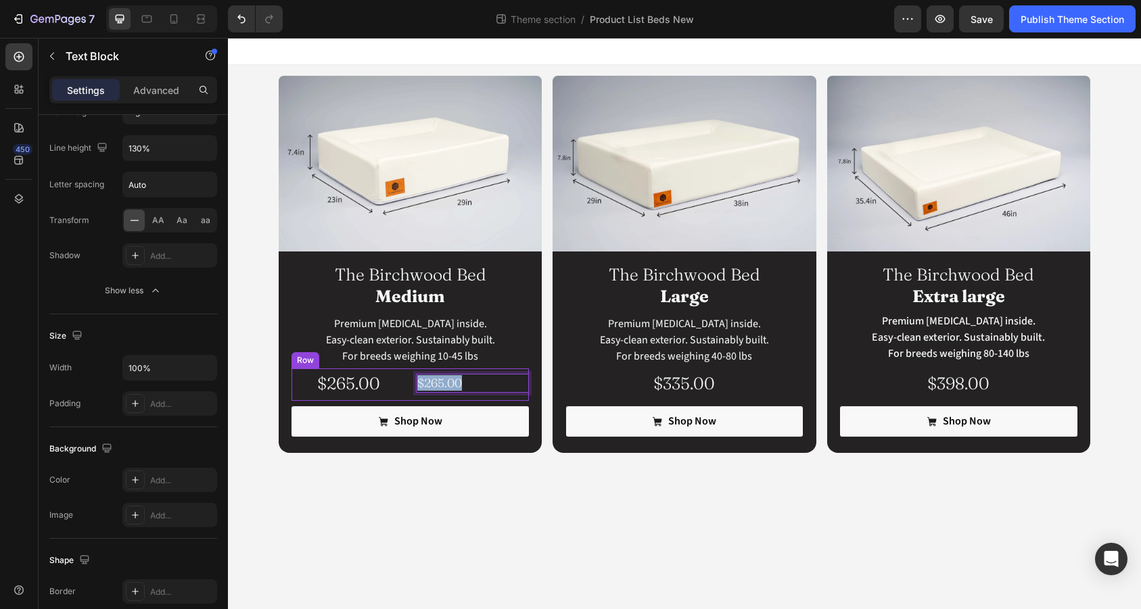
drag, startPoint x: 462, startPoint y: 387, endPoint x: 412, endPoint y: 387, distance: 50.0
click at [412, 387] on div "$265.00 Text Block $265.00 Text Block 8 Row" at bounding box center [409, 385] width 237 height 33
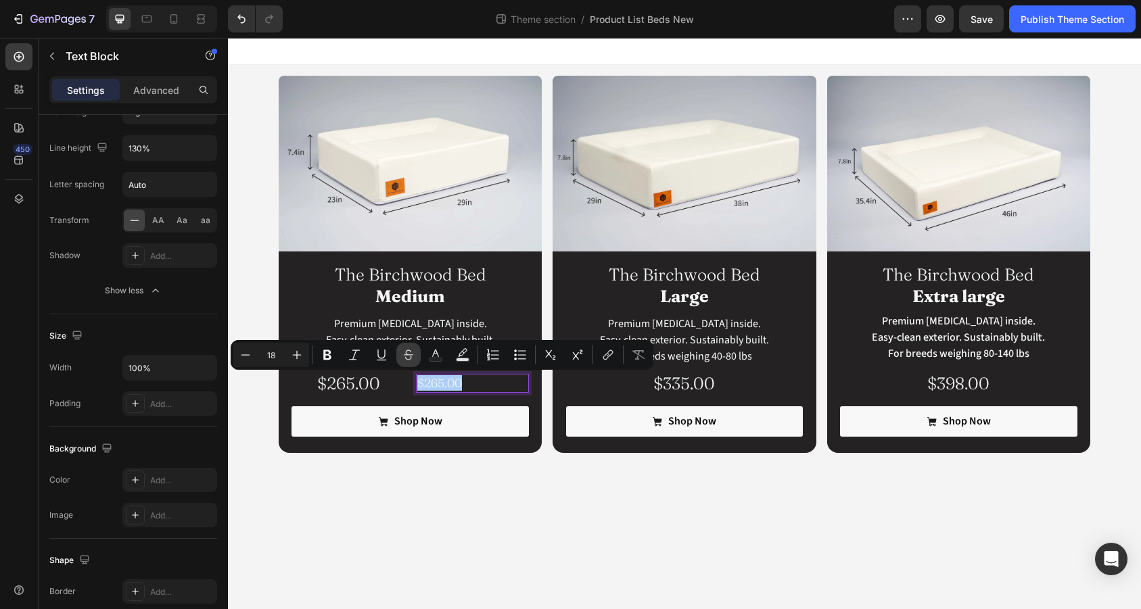
click at [406, 353] on icon "Editor contextual toolbar" at bounding box center [409, 355] width 14 height 14
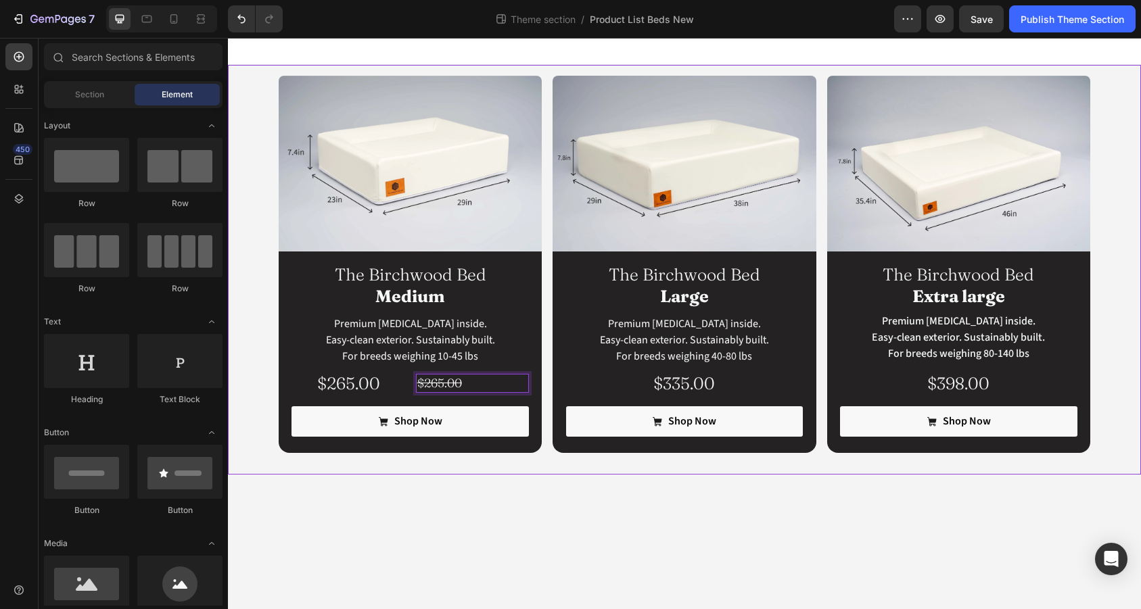
click at [474, 502] on body "Image The Birchwood Bed Medium Heading Premium [MEDICAL_DATA] inside. Easy-clea…" at bounding box center [684, 323] width 913 height 571
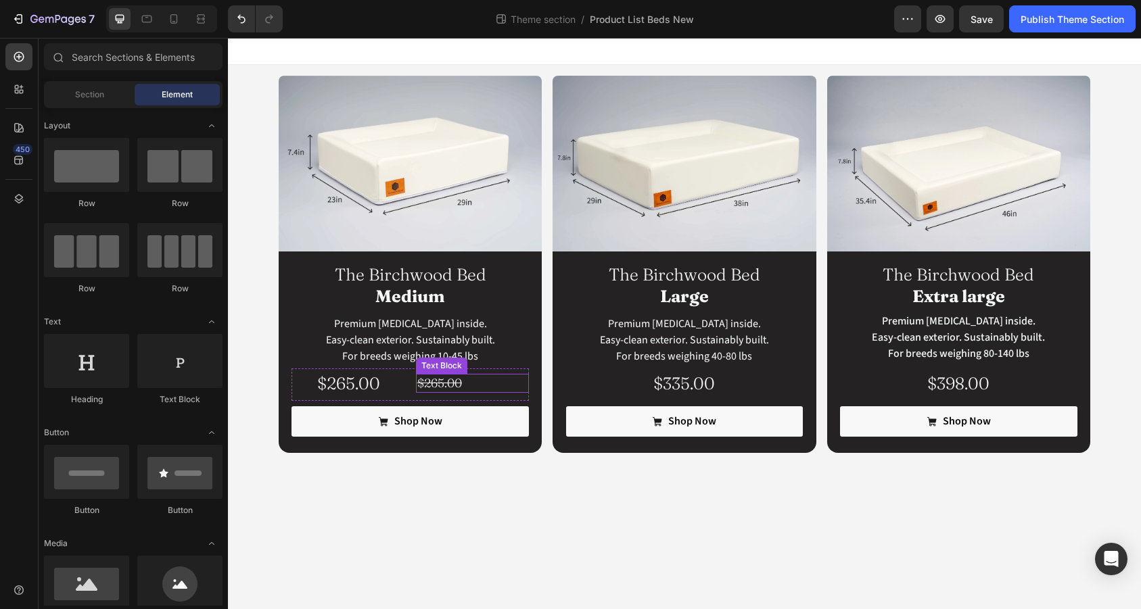
click at [455, 387] on s "$265.00" at bounding box center [439, 383] width 45 height 16
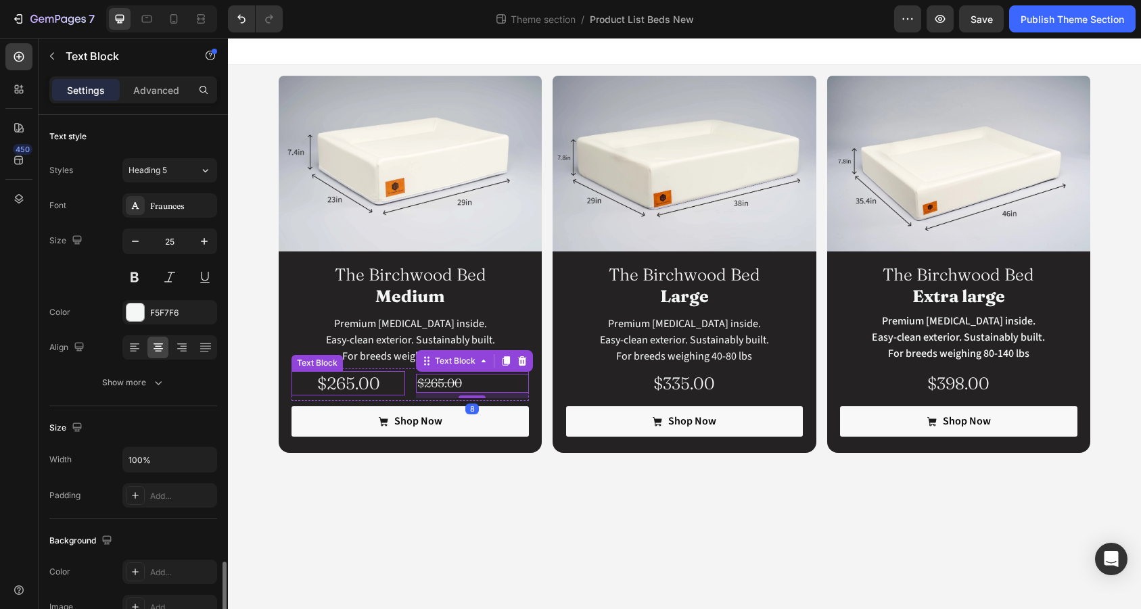
click at [361, 389] on p "$265.00" at bounding box center [348, 384] width 110 height 22
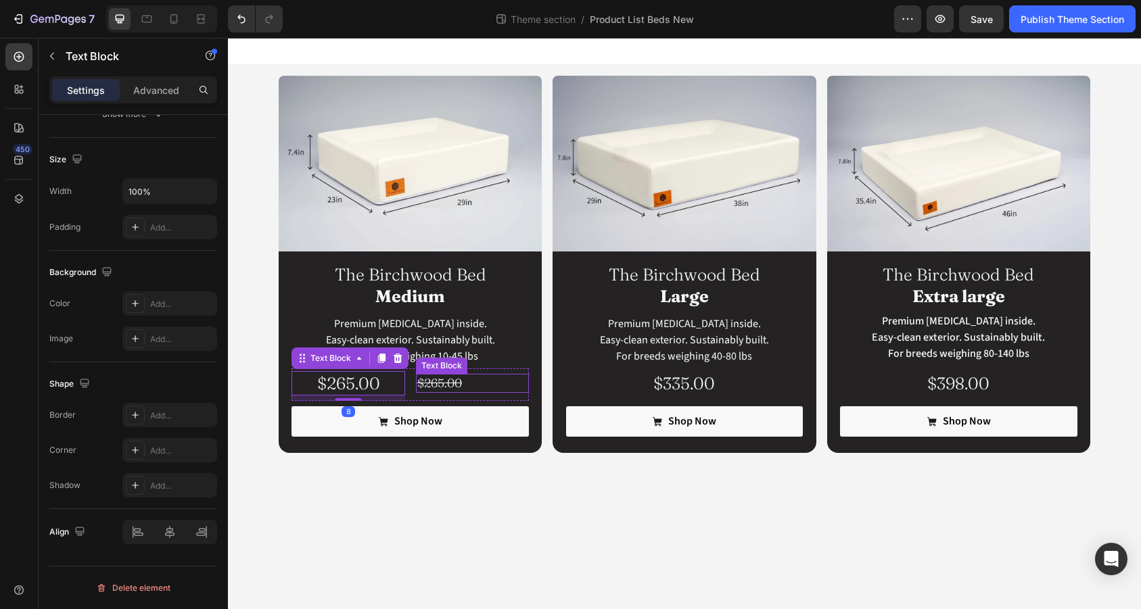
click at [454, 385] on s "$265.00" at bounding box center [439, 383] width 45 height 16
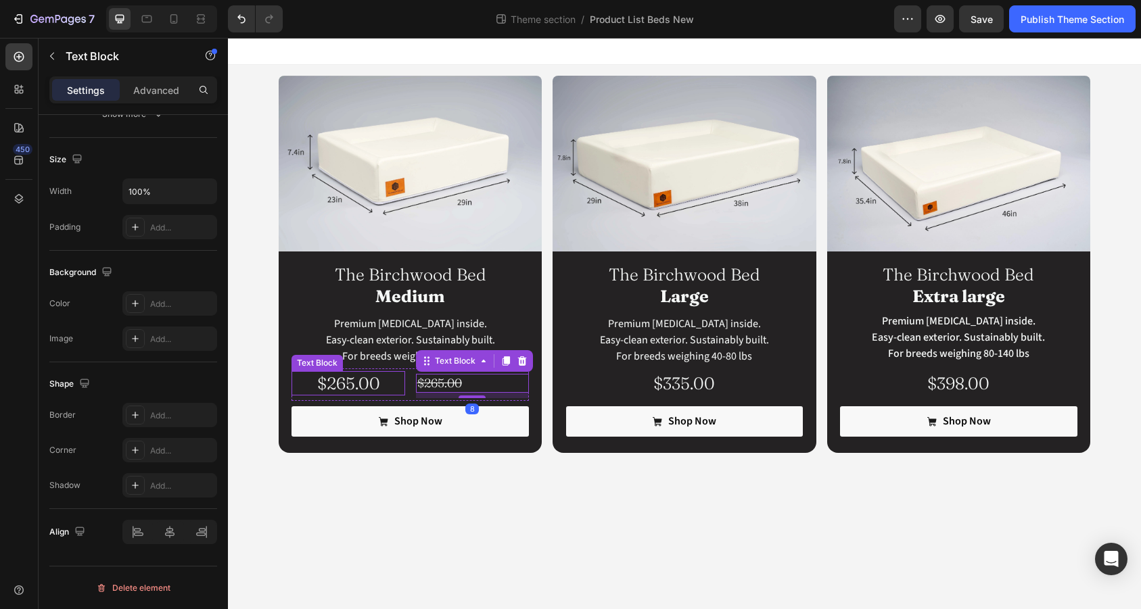
click at [362, 387] on p "$265.00" at bounding box center [348, 384] width 110 height 22
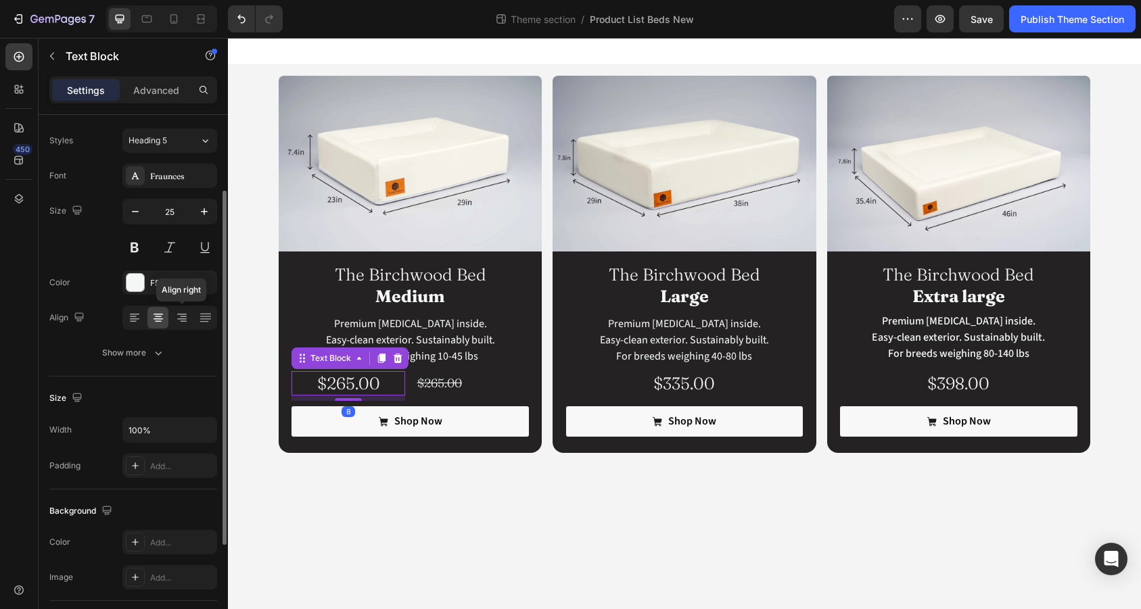
scroll to position [0, 0]
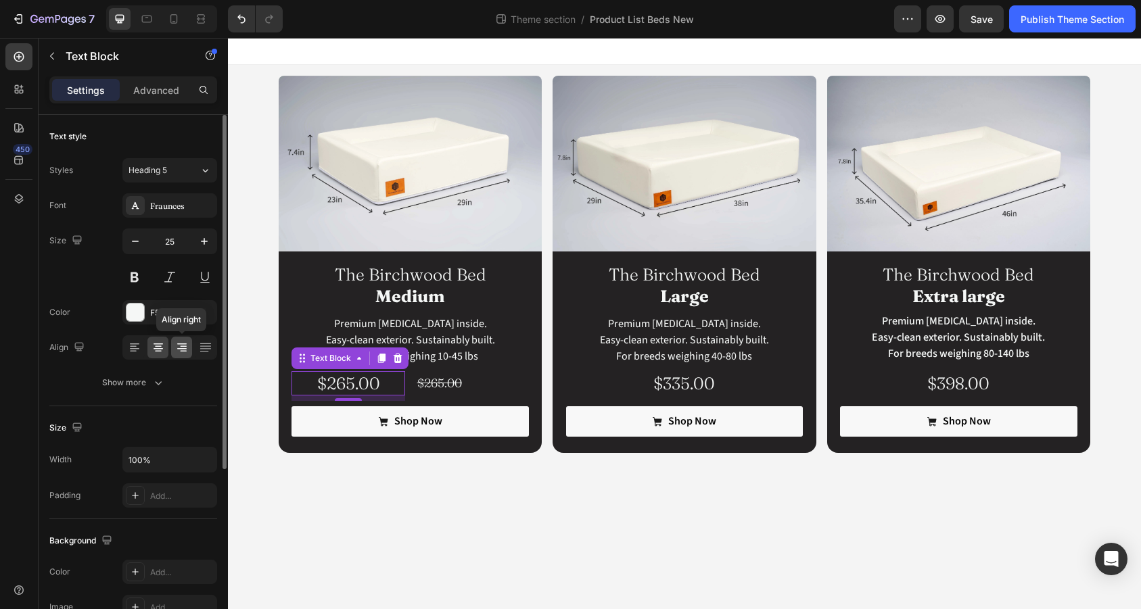
click at [184, 351] on icon at bounding box center [183, 351] width 7 height 1
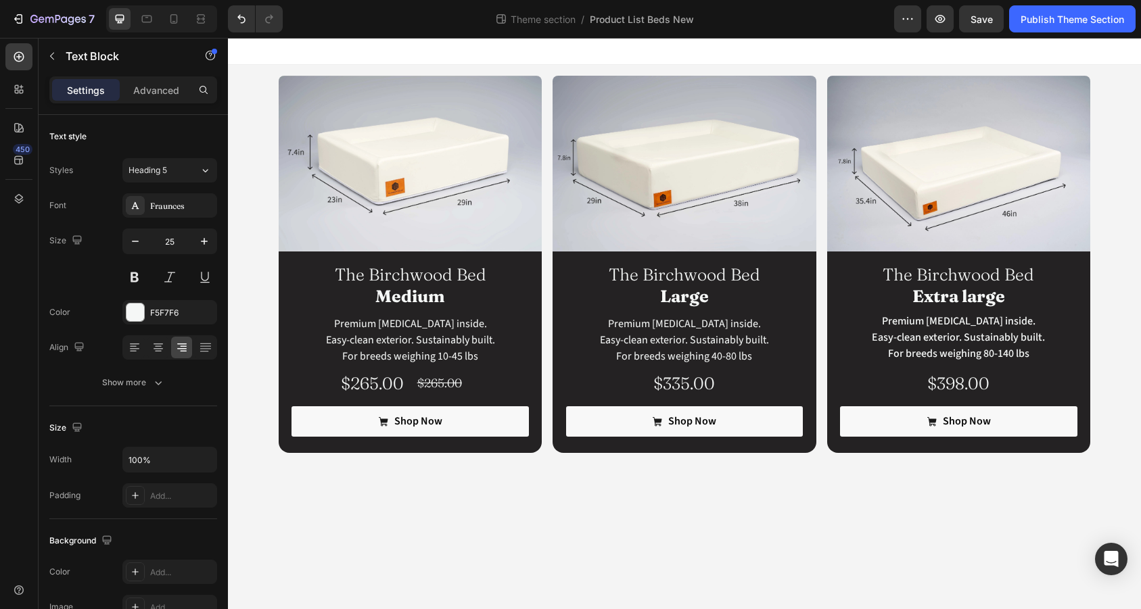
click at [431, 510] on body "Image The Birchwood Bed Medium Heading Premium [MEDICAL_DATA] inside. Easy-clea…" at bounding box center [684, 323] width 913 height 571
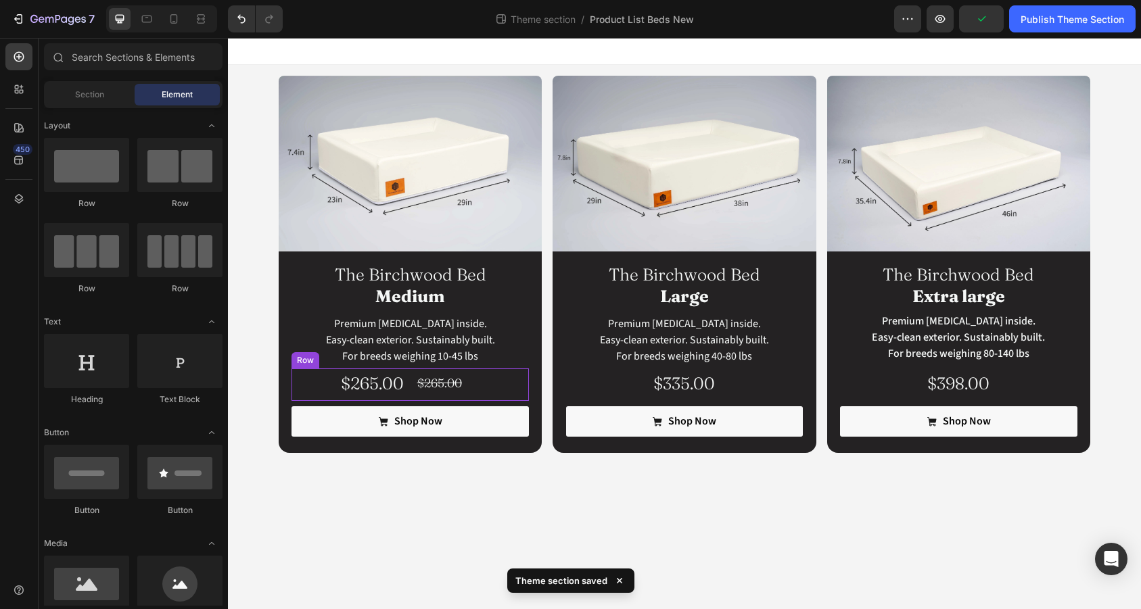
click at [388, 385] on p "$265.00" at bounding box center [348, 384] width 110 height 22
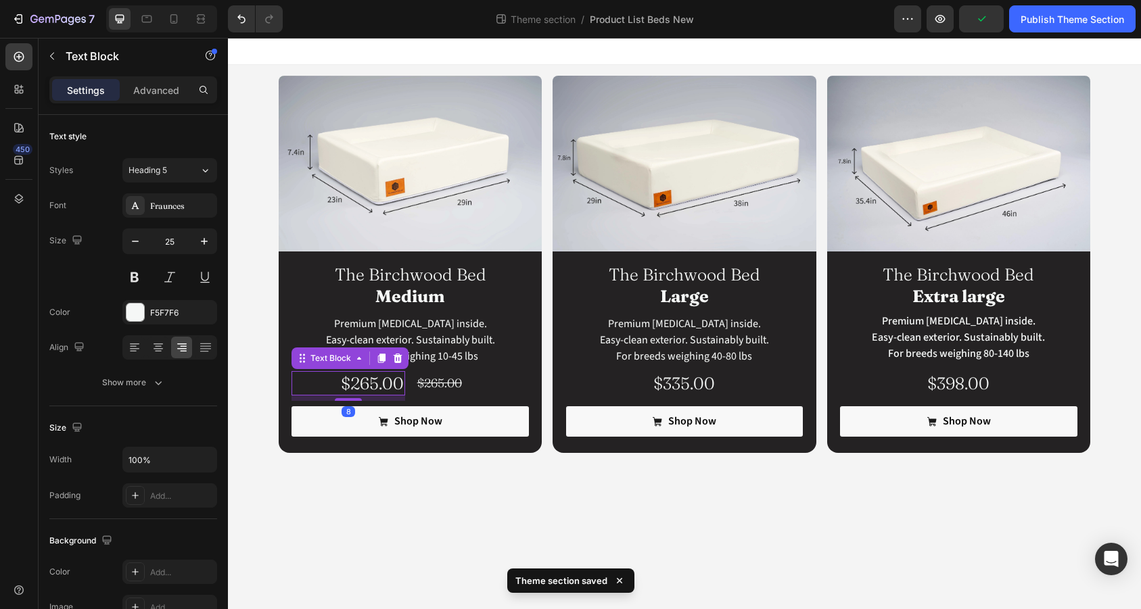
click at [404, 502] on body "Image The Birchwood Bed Medium Heading Premium [MEDICAL_DATA] inside. Easy-clea…" at bounding box center [684, 323] width 913 height 571
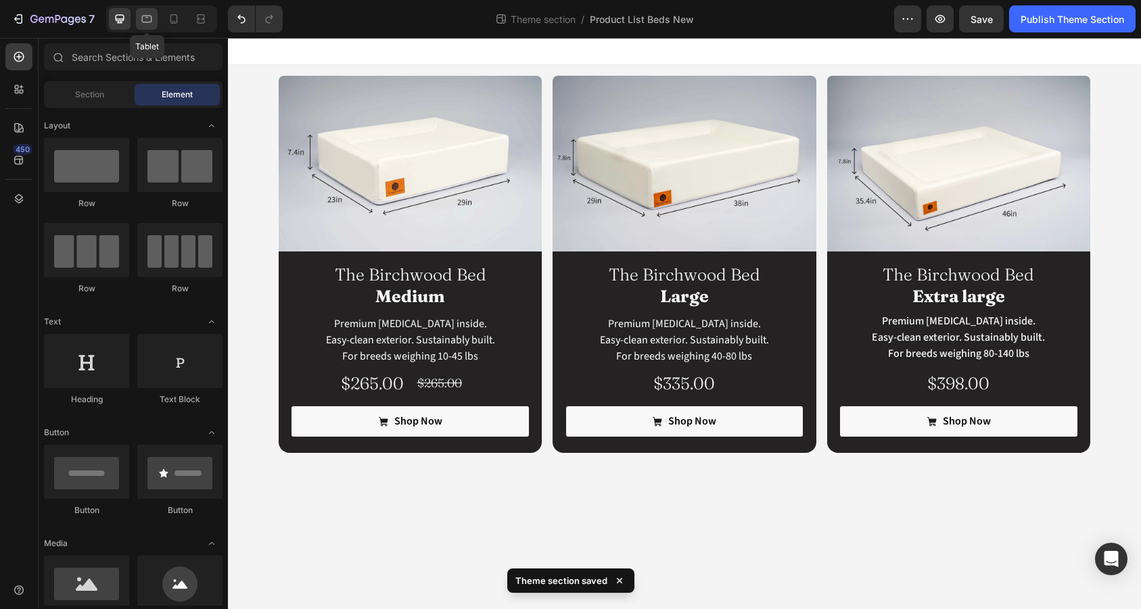
click at [154, 18] on div at bounding box center [147, 19] width 22 height 22
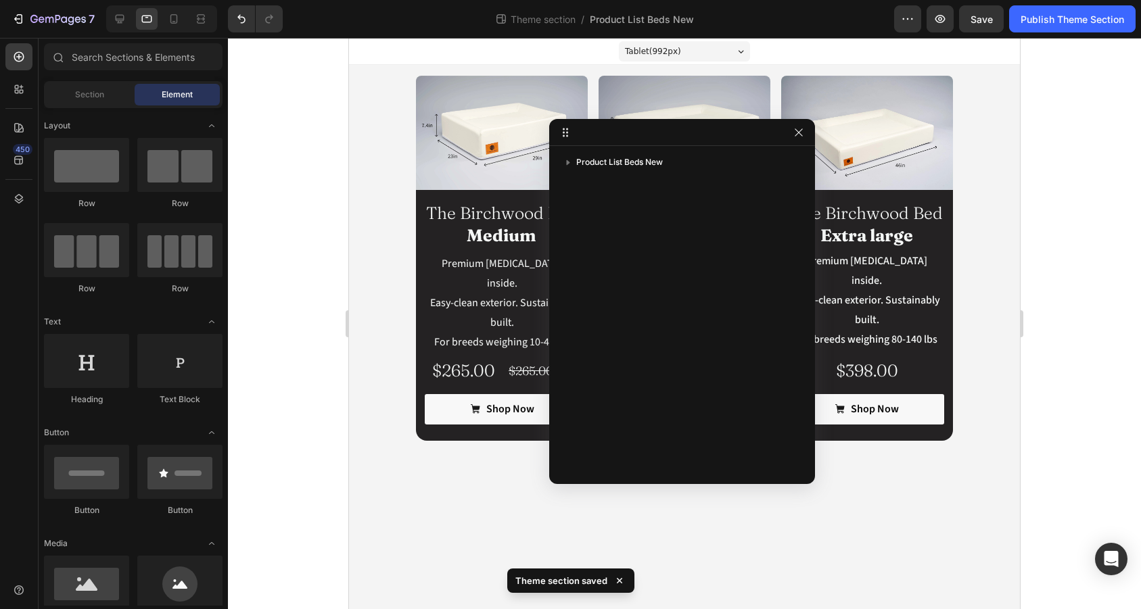
click at [806, 124] on div at bounding box center [799, 132] width 16 height 16
click at [800, 128] on icon "button" at bounding box center [798, 132] width 11 height 11
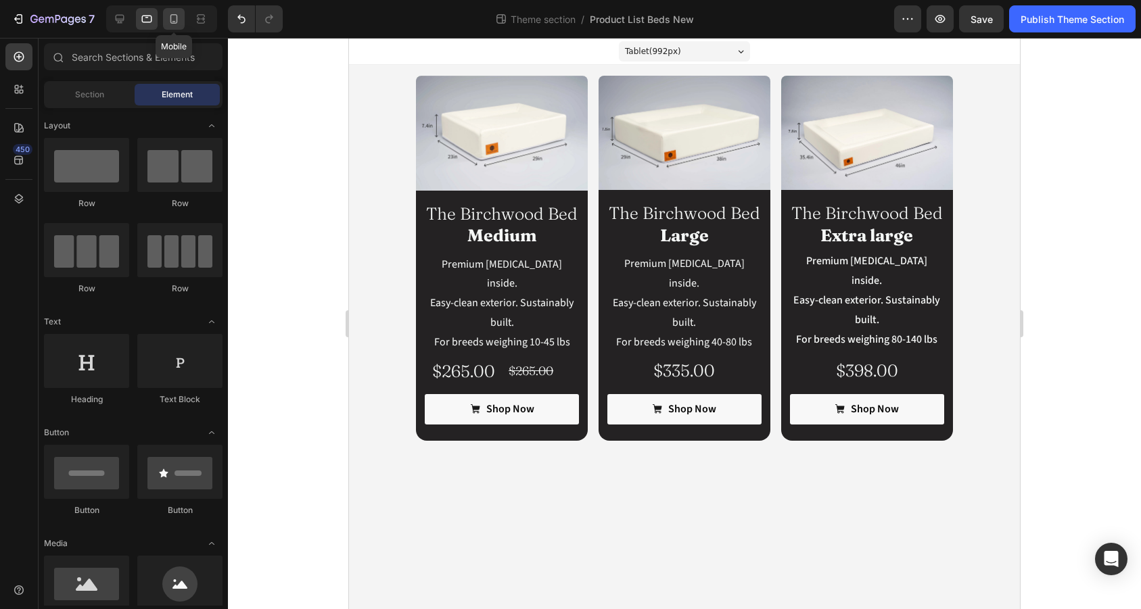
click at [170, 18] on icon at bounding box center [174, 19] width 14 height 14
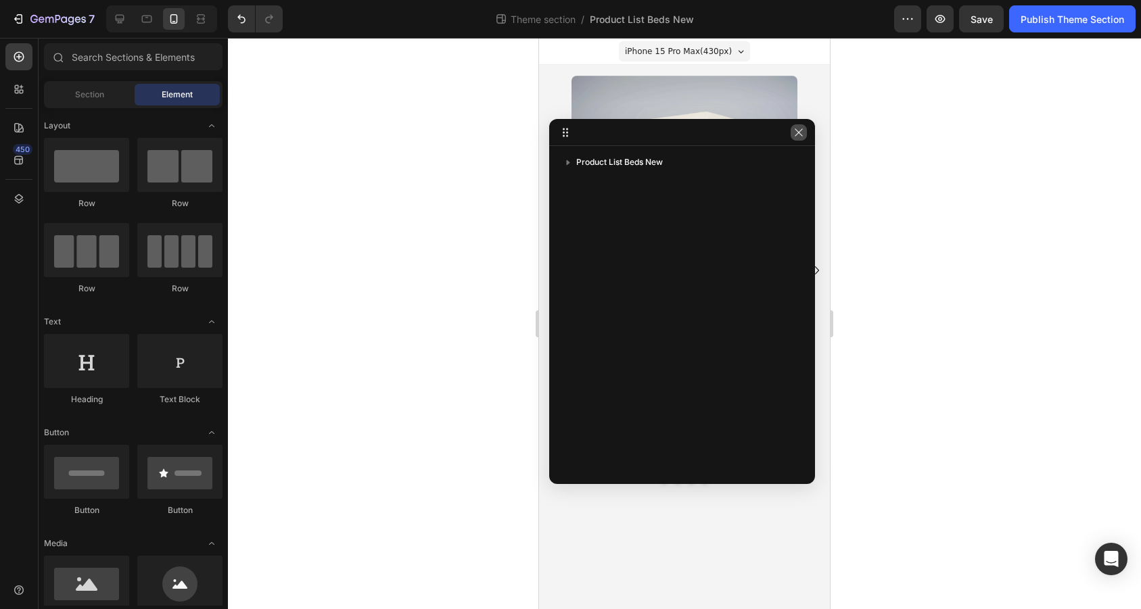
click at [799, 129] on icon "button" at bounding box center [798, 132] width 11 height 11
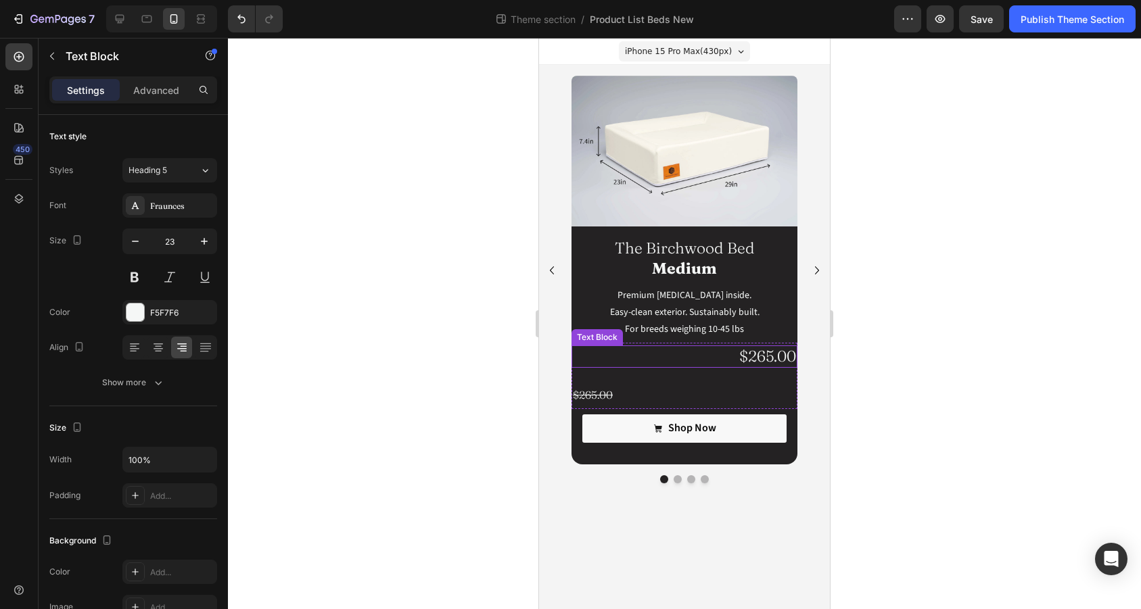
click at [714, 360] on p "$265.00" at bounding box center [684, 357] width 223 height 20
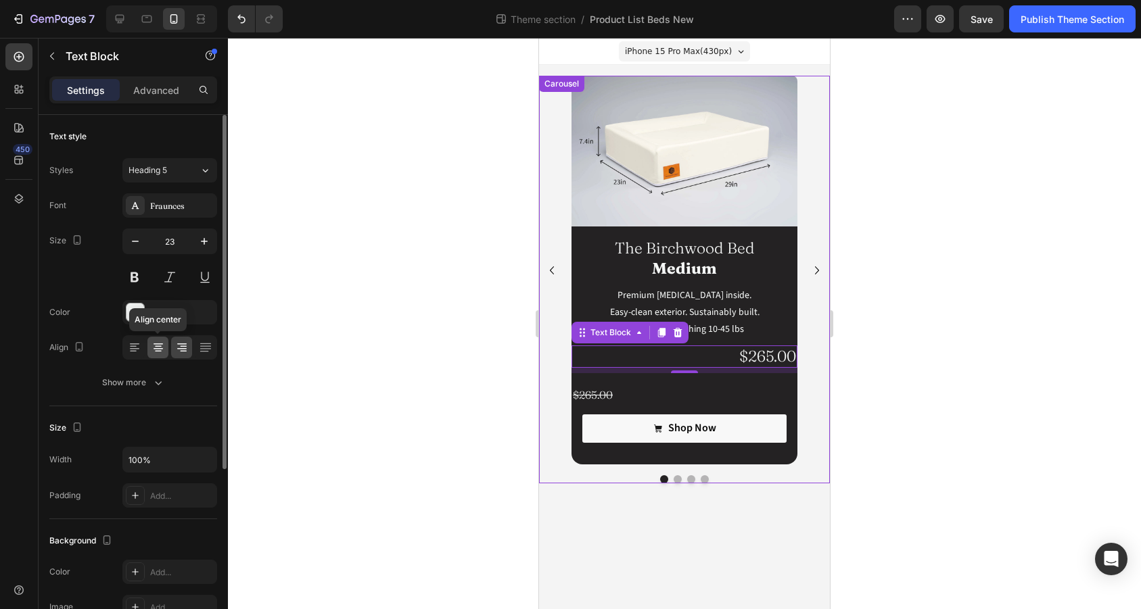
click at [154, 352] on icon at bounding box center [158, 348] width 14 height 14
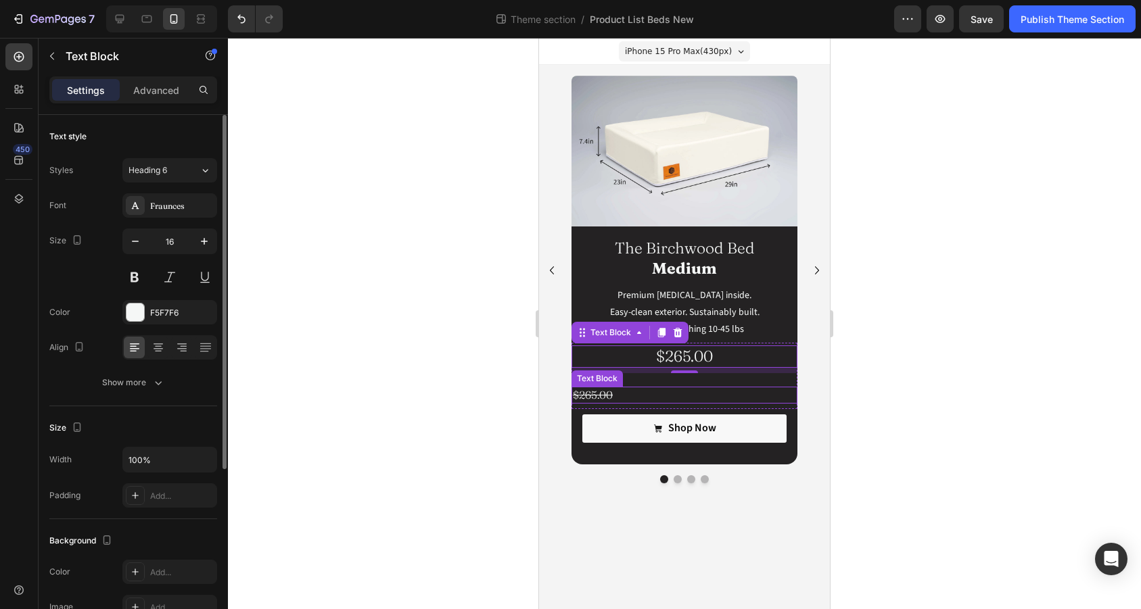
click at [681, 395] on p "$265.00" at bounding box center [684, 395] width 223 height 14
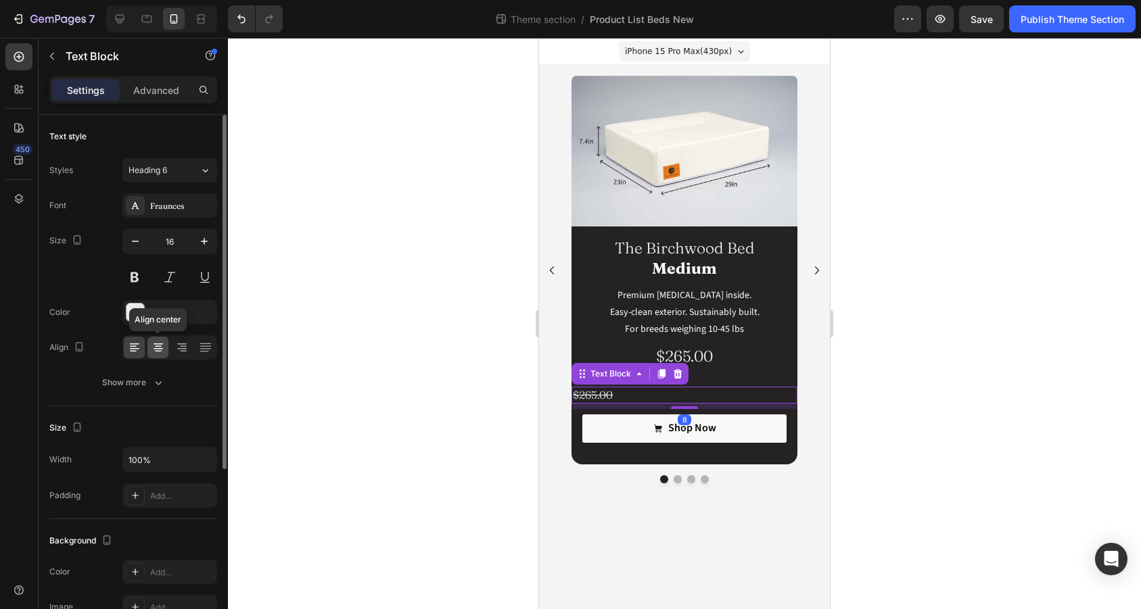
click at [156, 342] on icon at bounding box center [158, 348] width 14 height 14
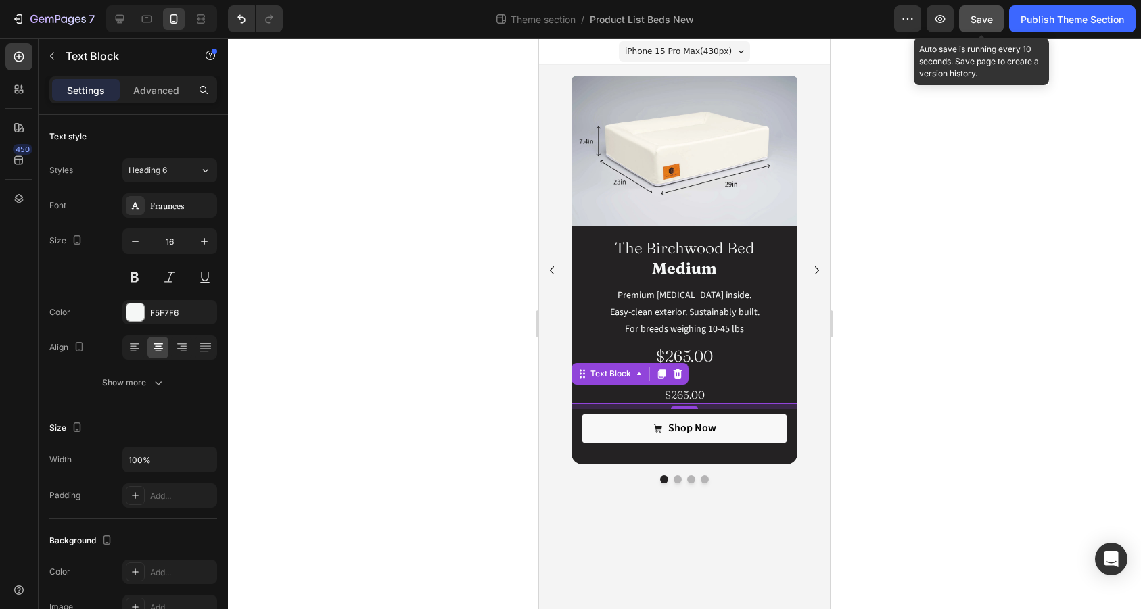
click at [979, 16] on span "Save" at bounding box center [981, 19] width 22 height 11
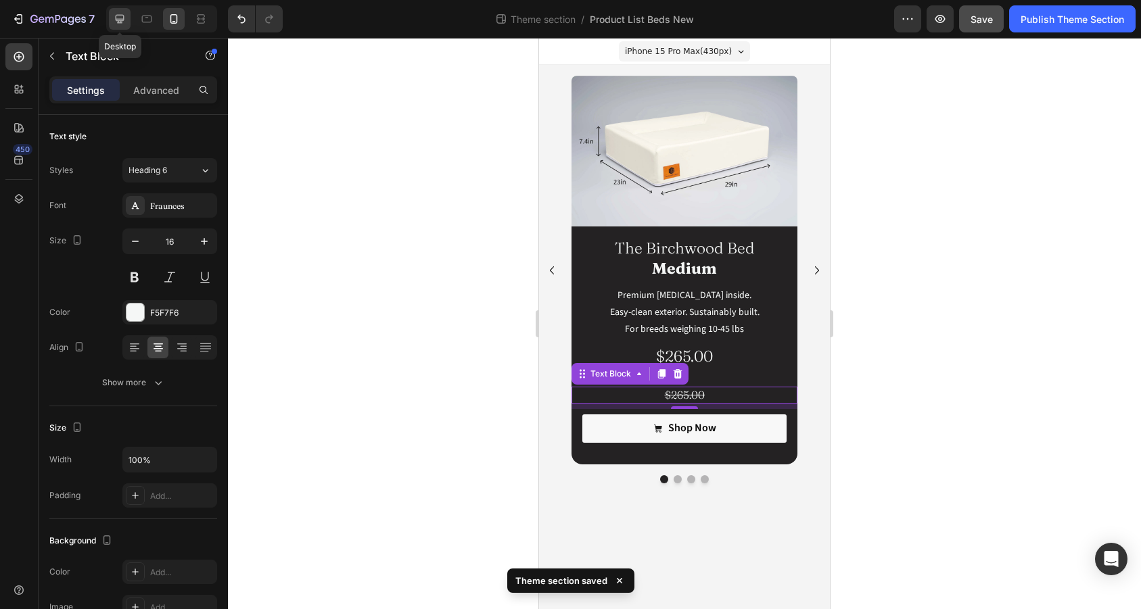
click at [122, 19] on icon at bounding box center [120, 19] width 9 height 9
type input "18"
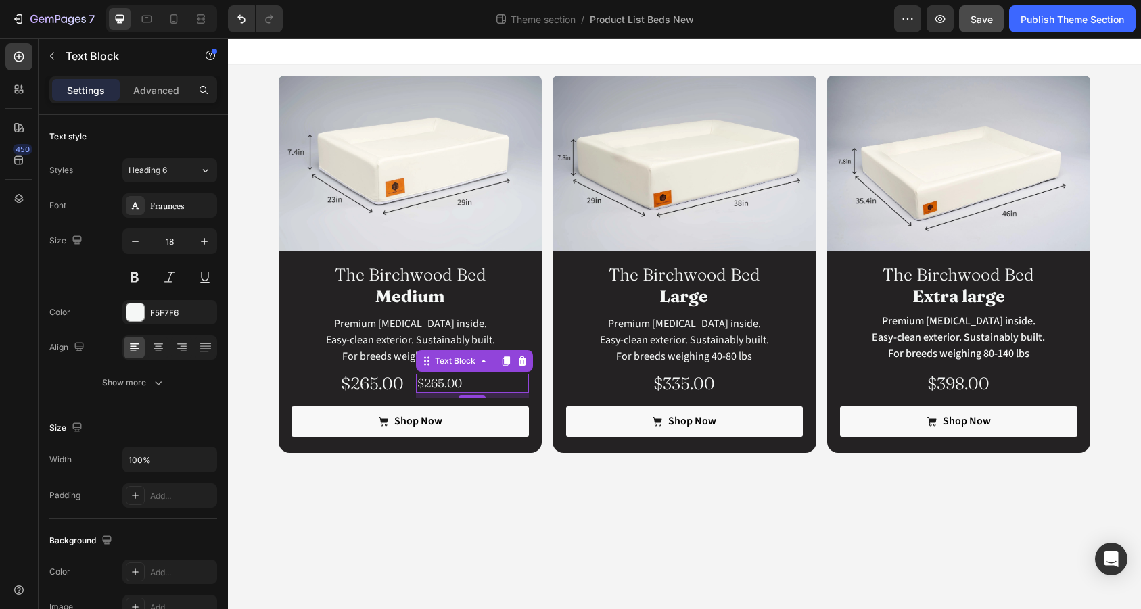
click at [432, 518] on body "Image The Birchwood Bed Medium Heading Premium [MEDICAL_DATA] inside. Easy-clea…" at bounding box center [684, 323] width 913 height 571
